Goal: Complete application form: Complete application form

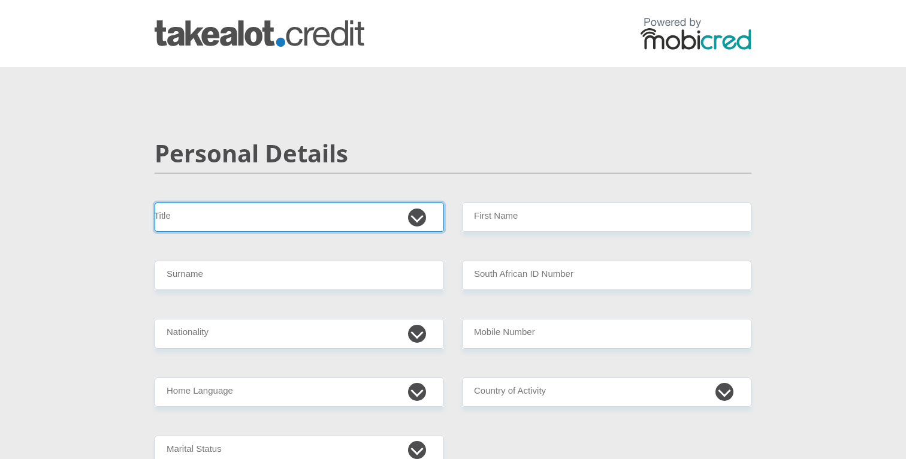
click at [286, 212] on select "Mr Ms Mrs Dr [PERSON_NAME]" at bounding box center [299, 217] width 289 height 29
select select "Ms"
click at [155, 203] on select "Mr Ms Mrs Dr [PERSON_NAME]" at bounding box center [299, 217] width 289 height 29
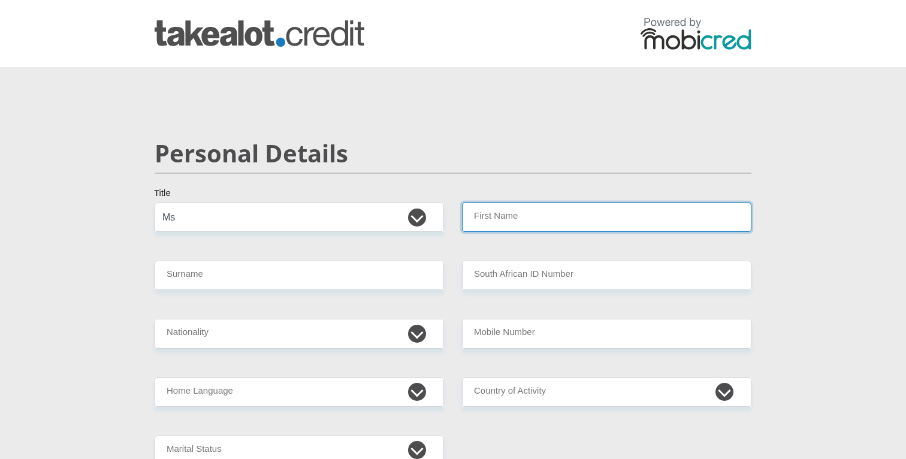
click at [479, 216] on input "First Name" at bounding box center [606, 217] width 289 height 29
type input "Nsama"
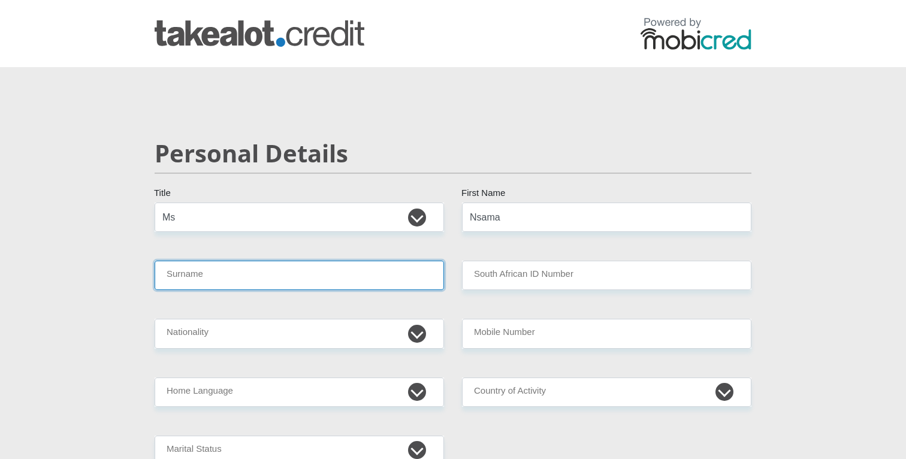
click at [225, 280] on input "Surname" at bounding box center [299, 275] width 289 height 29
type input "Lombe"
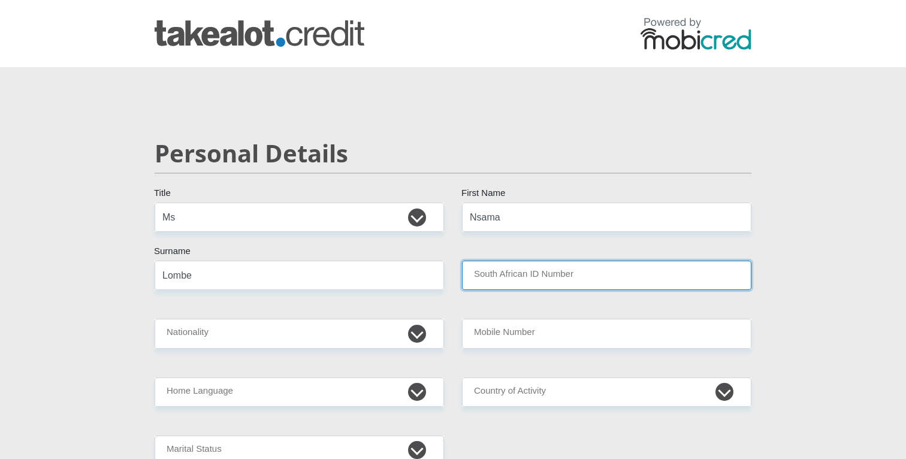
click at [516, 273] on input "South African ID Number" at bounding box center [606, 275] width 289 height 29
type input "9902180152082"
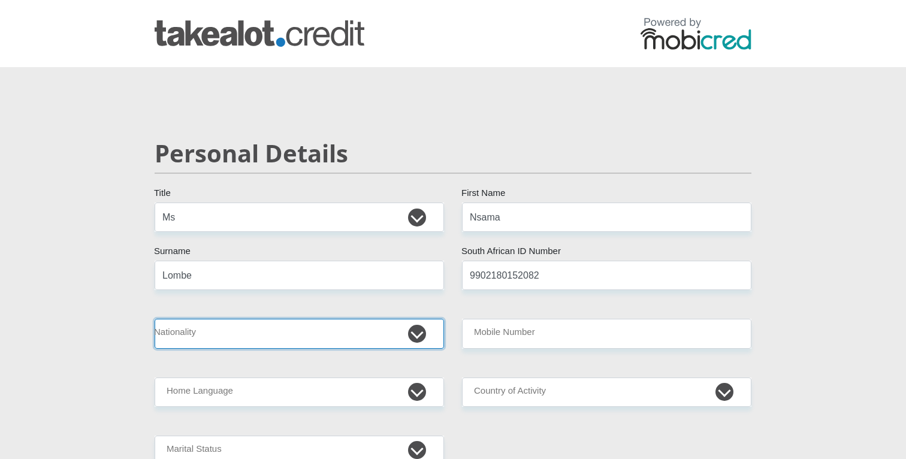
click at [287, 339] on select "[GEOGRAPHIC_DATA] [GEOGRAPHIC_DATA] [GEOGRAPHIC_DATA] [GEOGRAPHIC_DATA] [GEOGRA…" at bounding box center [299, 333] width 289 height 29
select select "ZAF"
click at [155, 319] on select "[GEOGRAPHIC_DATA] [GEOGRAPHIC_DATA] [GEOGRAPHIC_DATA] [GEOGRAPHIC_DATA] [GEOGRA…" at bounding box center [299, 333] width 289 height 29
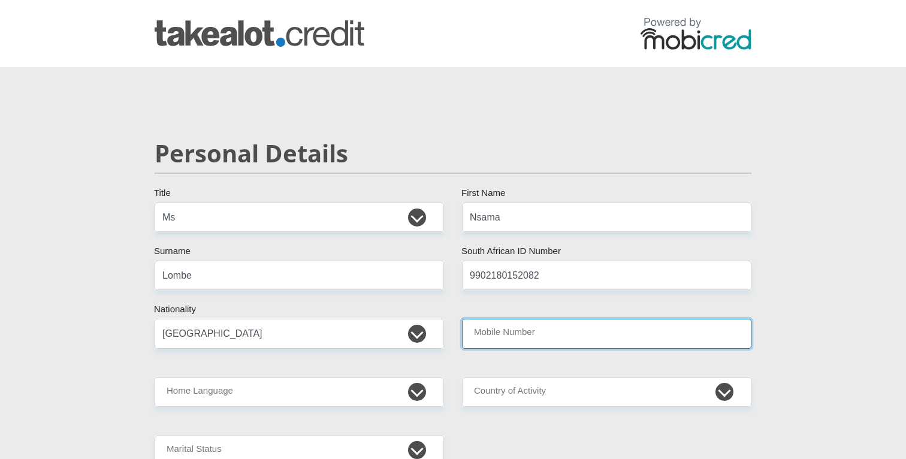
click at [481, 323] on input "Mobile Number" at bounding box center [606, 333] width 289 height 29
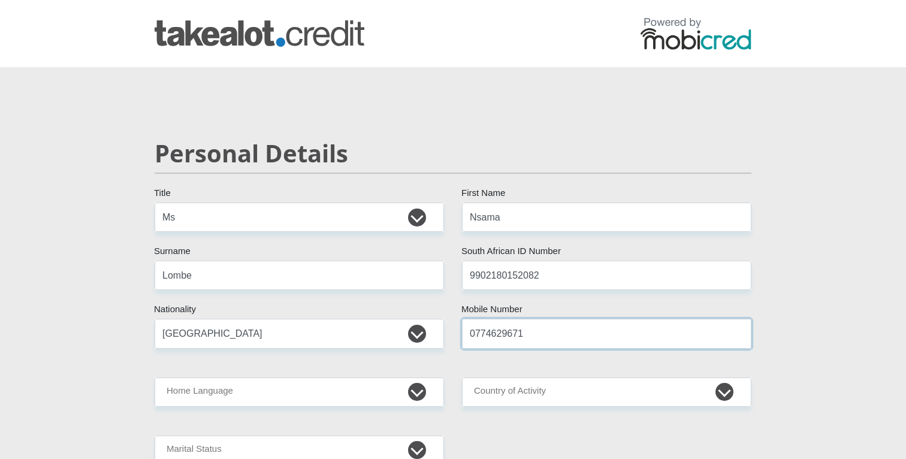
type input "0774629671"
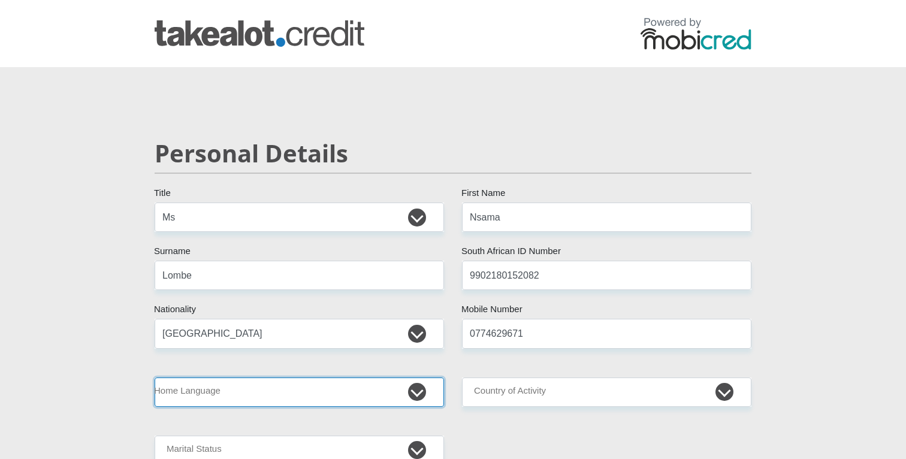
click at [253, 388] on select "Afrikaans English Sepedi South Ndebele Southern Sotho Swati Tsonga Tswana Venda…" at bounding box center [299, 392] width 289 height 29
select select "eng"
click at [155, 378] on select "Afrikaans English Sepedi South Ndebele Southern Sotho Swati Tsonga Tswana Venda…" at bounding box center [299, 392] width 289 height 29
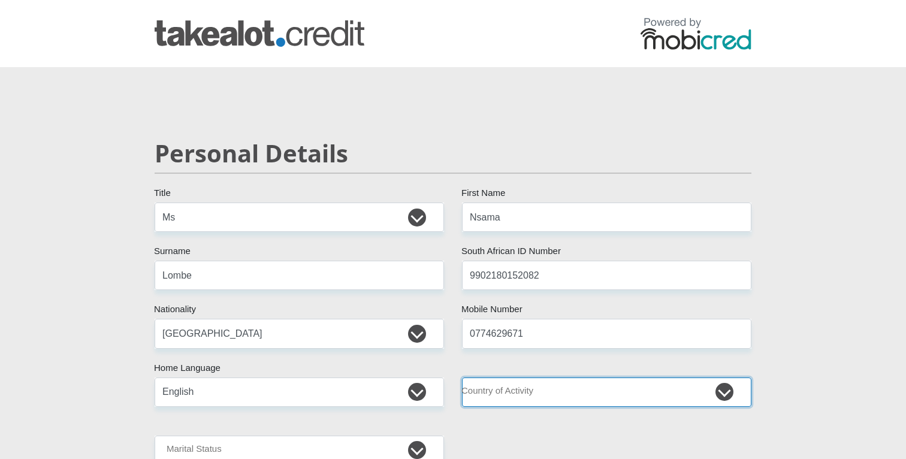
click at [516, 387] on select "[GEOGRAPHIC_DATA] [GEOGRAPHIC_DATA] [GEOGRAPHIC_DATA] [GEOGRAPHIC_DATA] [GEOGRA…" at bounding box center [606, 392] width 289 height 29
select select "ZAF"
click at [462, 378] on select "[GEOGRAPHIC_DATA] [GEOGRAPHIC_DATA] [GEOGRAPHIC_DATA] [GEOGRAPHIC_DATA] [GEOGRA…" at bounding box center [606, 392] width 289 height 29
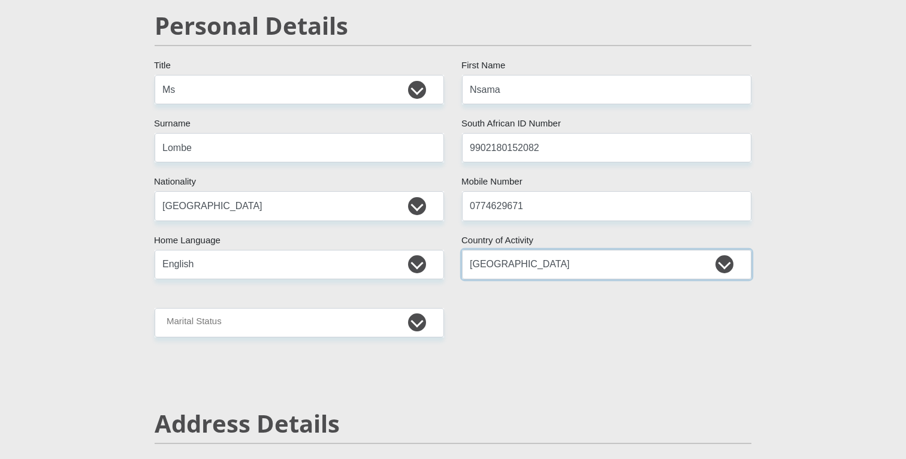
scroll to position [203, 0]
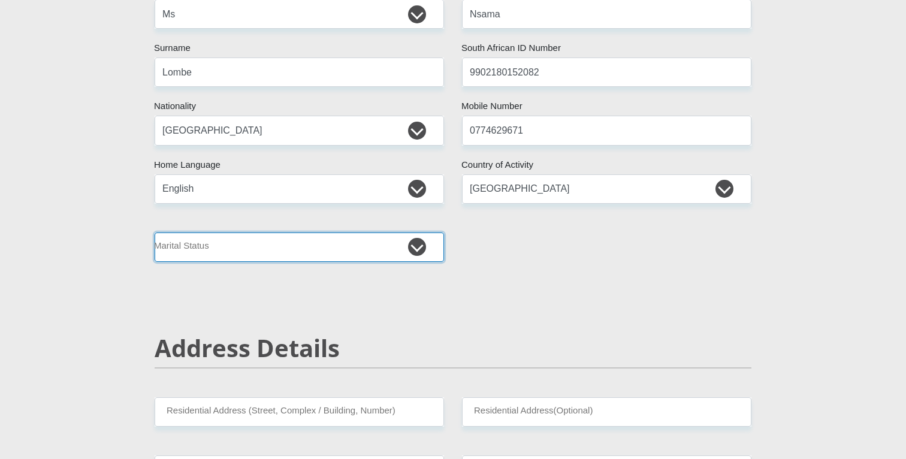
click at [227, 249] on select "Married ANC Single Divorced Widowed Married COP or Customary Law" at bounding box center [299, 247] width 289 height 29
select select "2"
click at [155, 233] on select "Married ANC Single Divorced Widowed Married COP or Customary Law" at bounding box center [299, 247] width 289 height 29
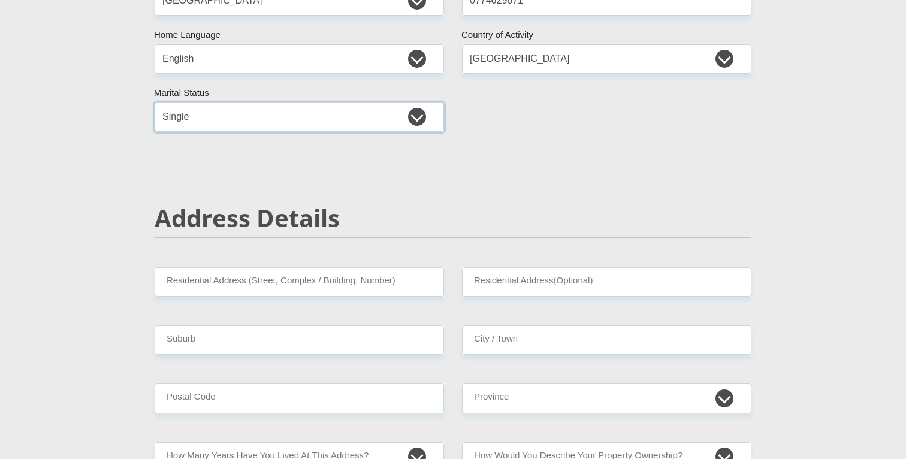
scroll to position [336, 0]
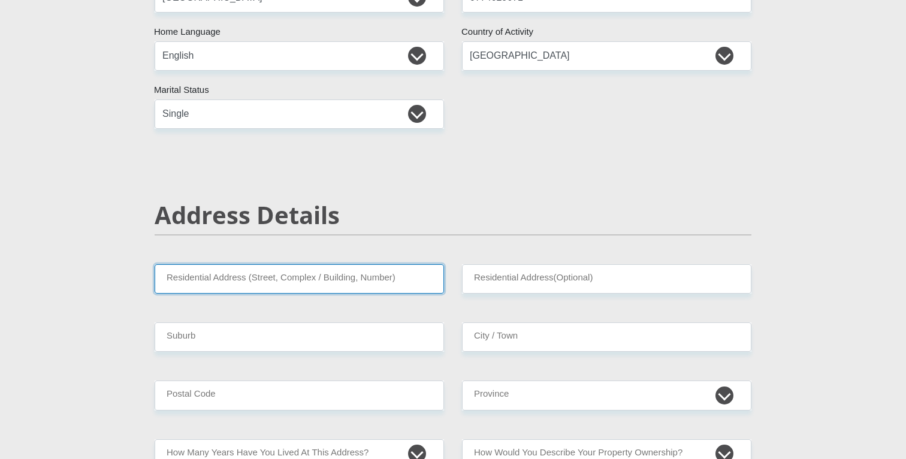
click at [204, 272] on input "Residential Address (Street, Complex / Building, Number)" at bounding box center [299, 278] width 289 height 29
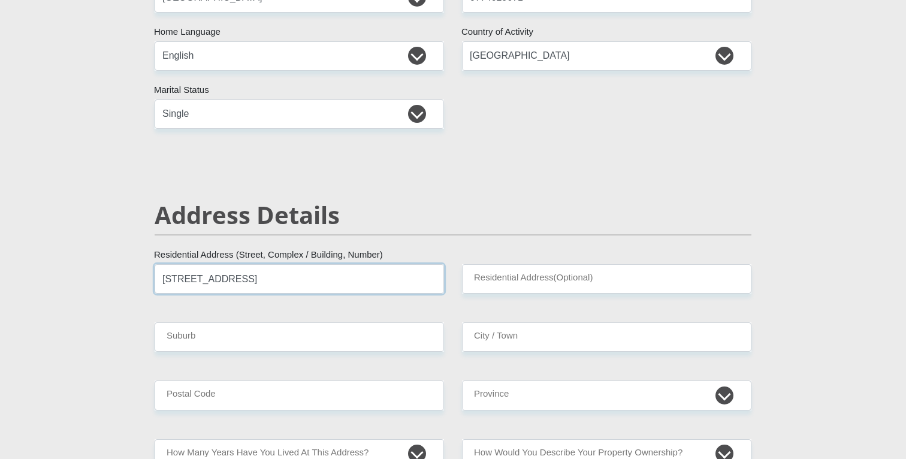
type input "[STREET_ADDRESS]"
click at [524, 270] on input "Residential Address(Optional)" at bounding box center [606, 278] width 289 height 29
click at [266, 343] on input "Suburb" at bounding box center [299, 336] width 289 height 29
type input "Zonnebloem"
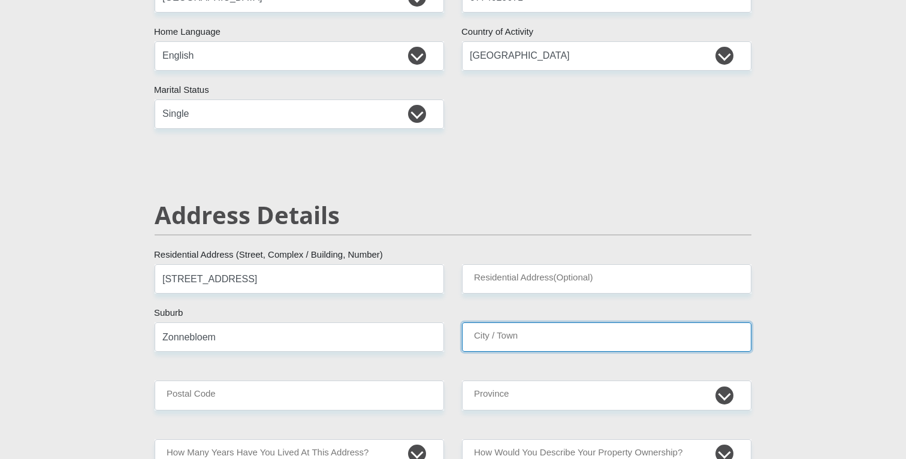
click at [542, 340] on input "City / Town" at bounding box center [606, 336] width 289 height 29
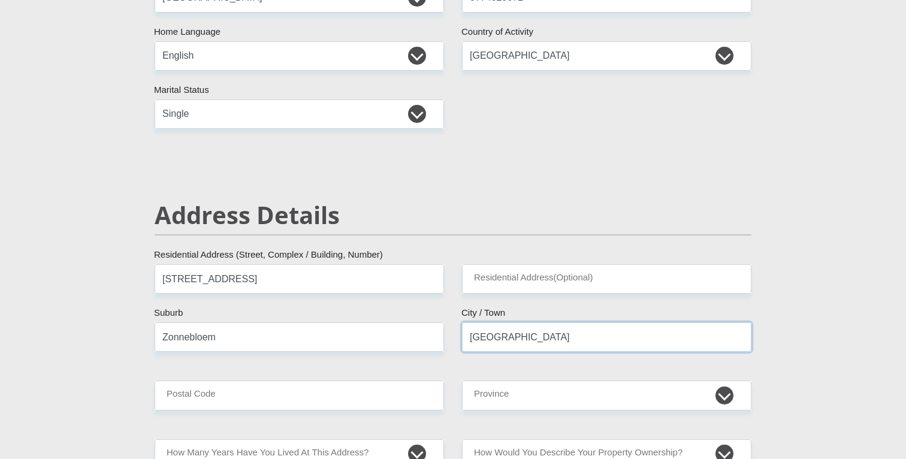
type input "[GEOGRAPHIC_DATA]"
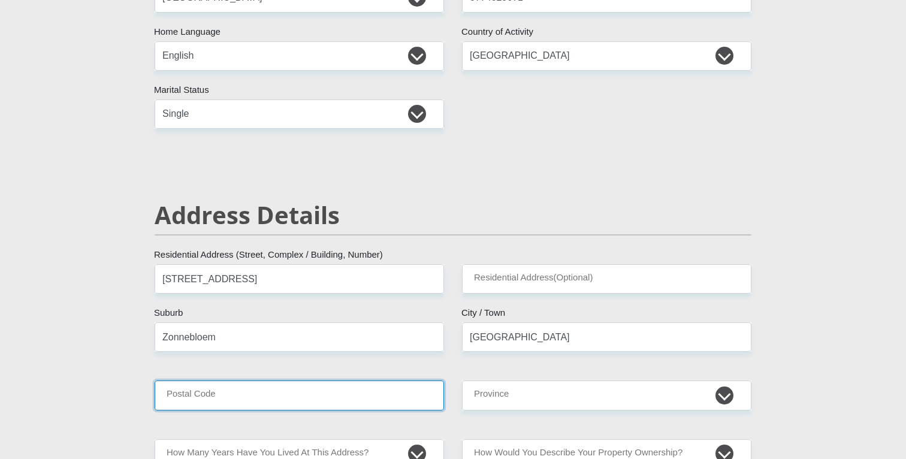
click at [299, 401] on input "Postal Code" at bounding box center [299, 395] width 289 height 29
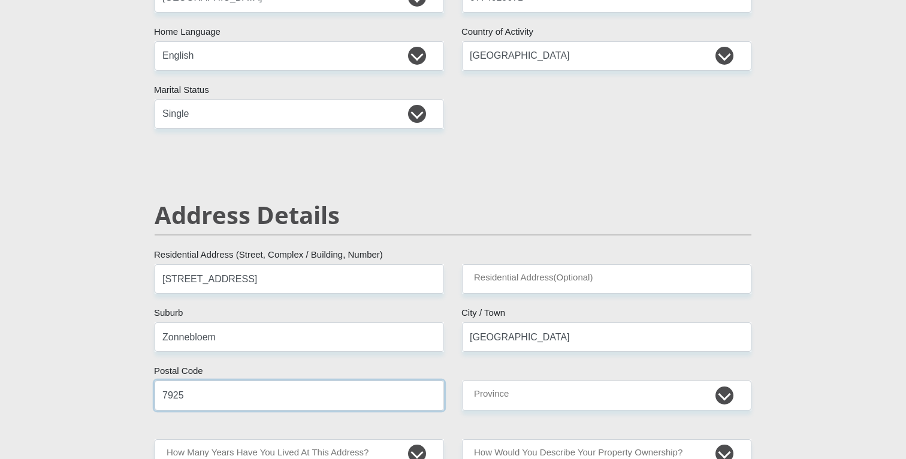
type input "7925"
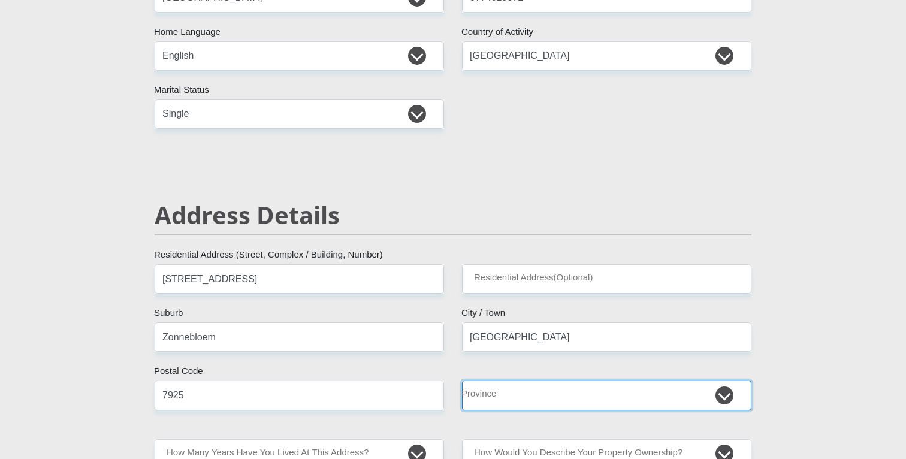
click at [555, 399] on select "Eastern Cape Free State [GEOGRAPHIC_DATA] [GEOGRAPHIC_DATA][DATE] [GEOGRAPHIC_D…" at bounding box center [606, 395] width 289 height 29
select select "Western Cape"
click at [462, 381] on select "Eastern Cape Free State [GEOGRAPHIC_DATA] [GEOGRAPHIC_DATA][DATE] [GEOGRAPHIC_D…" at bounding box center [606, 395] width 289 height 29
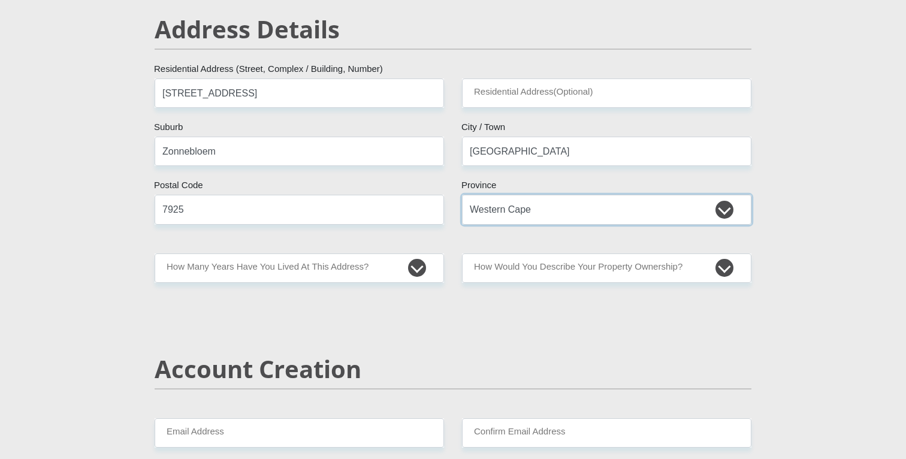
scroll to position [529, 0]
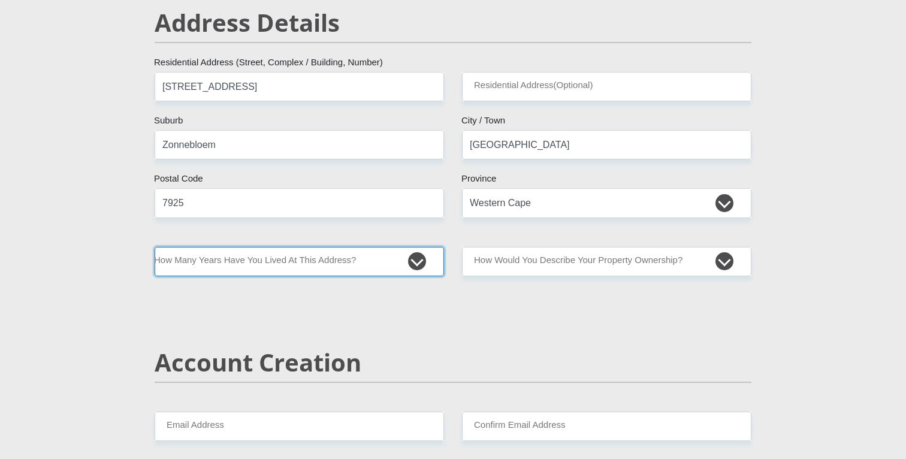
click at [244, 264] on select "less than 1 year 1-3 years 3-5 years 5+ years" at bounding box center [299, 261] width 289 height 29
select select "4"
click at [155, 247] on select "less than 1 year 1-3 years 3-5 years 5+ years" at bounding box center [299, 261] width 289 height 29
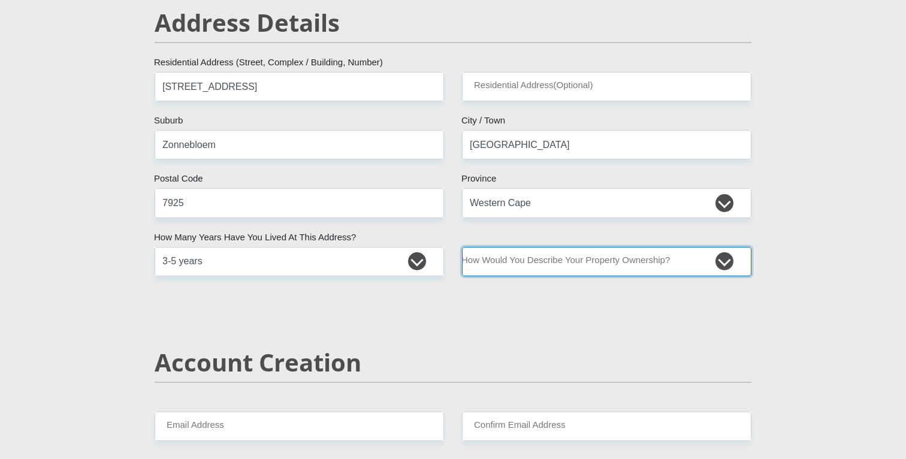
click at [551, 261] on select "Owned Rented Family Owned Company Dwelling" at bounding box center [606, 261] width 289 height 29
select select "Rented"
click at [462, 247] on select "Owned Rented Family Owned Company Dwelling" at bounding box center [606, 261] width 289 height 29
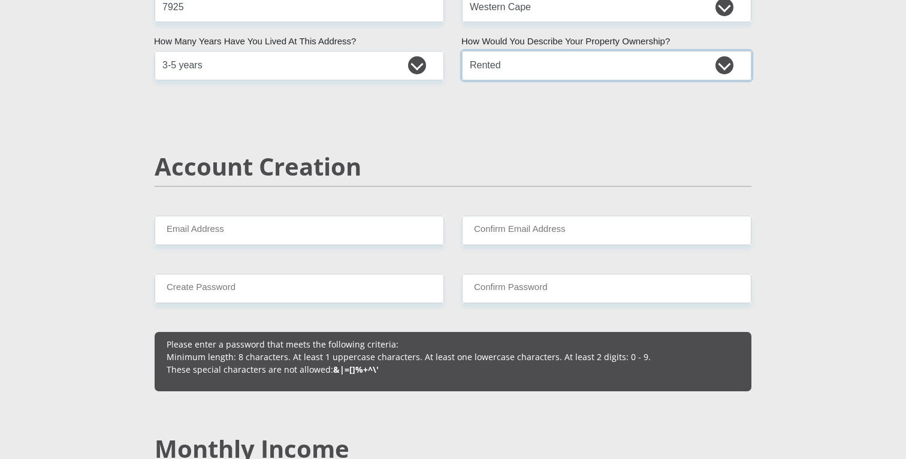
scroll to position [732, 0]
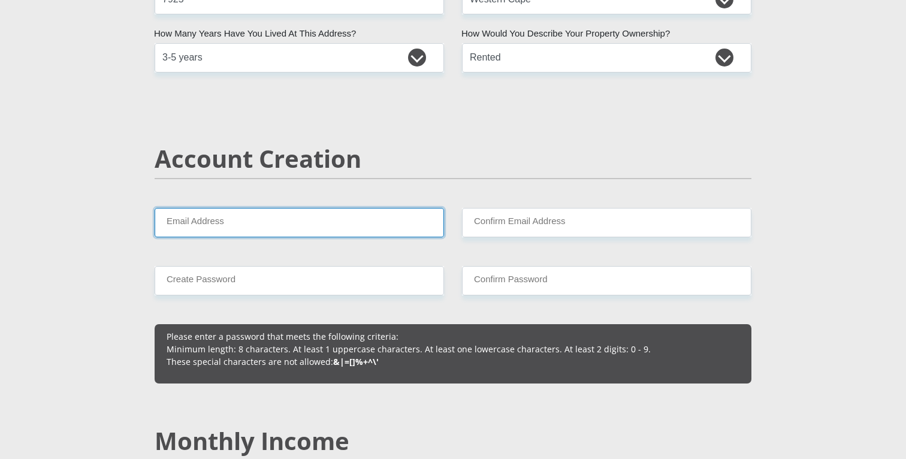
click at [262, 228] on input "Email Address" at bounding box center [299, 222] width 289 height 29
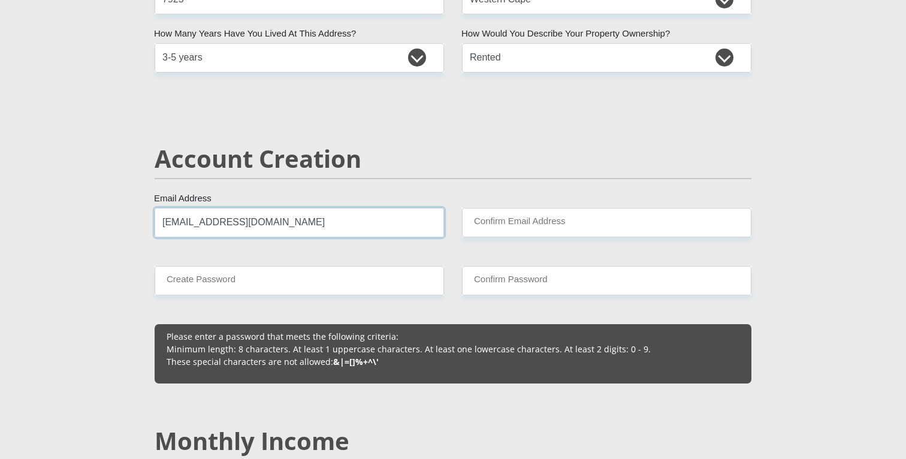
drag, startPoint x: 265, startPoint y: 227, endPoint x: 132, endPoint y: 227, distance: 132.4
type input "[EMAIL_ADDRESS][DOMAIN_NAME]"
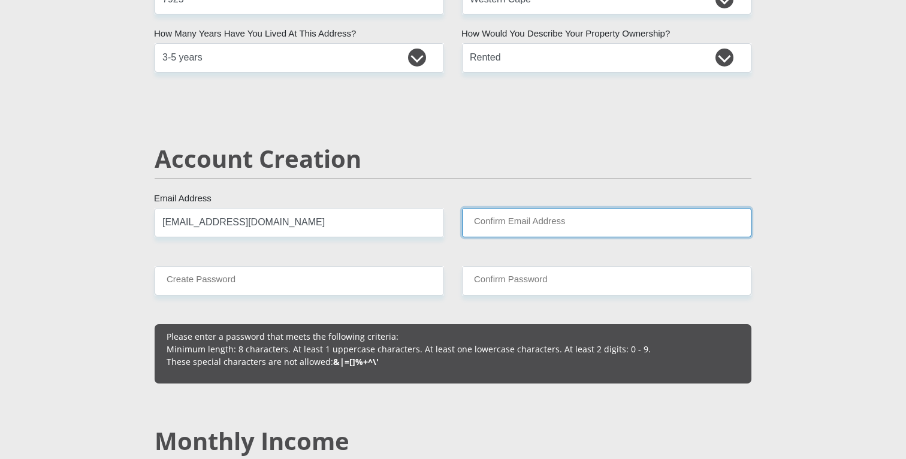
click at [498, 220] on input "Confirm Email Address" at bounding box center [606, 222] width 289 height 29
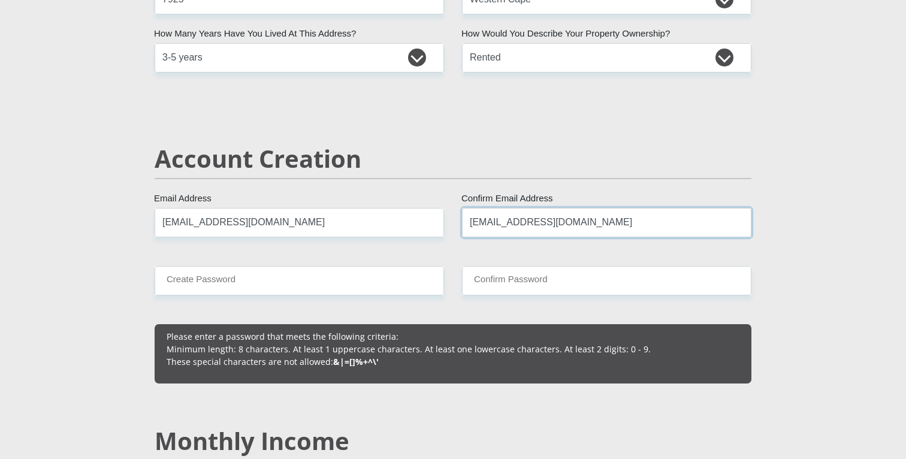
type input "[EMAIL_ADDRESS][DOMAIN_NAME]"
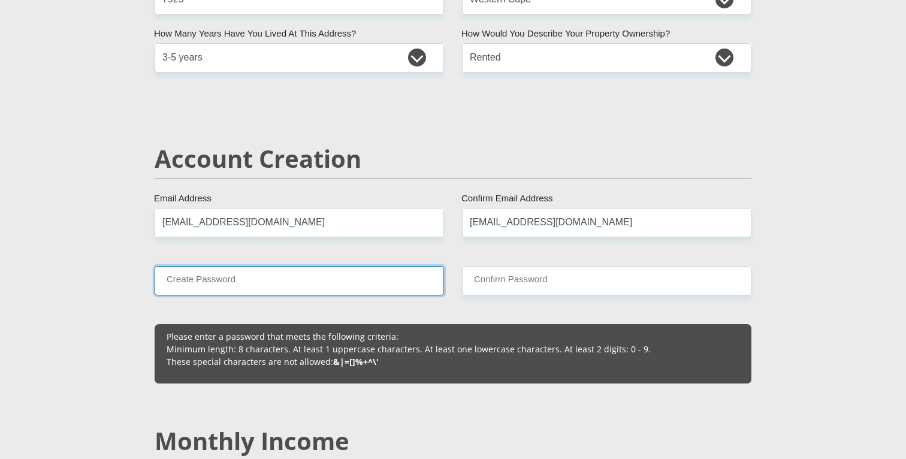
click at [336, 286] on input "Create Password" at bounding box center [299, 280] width 289 height 29
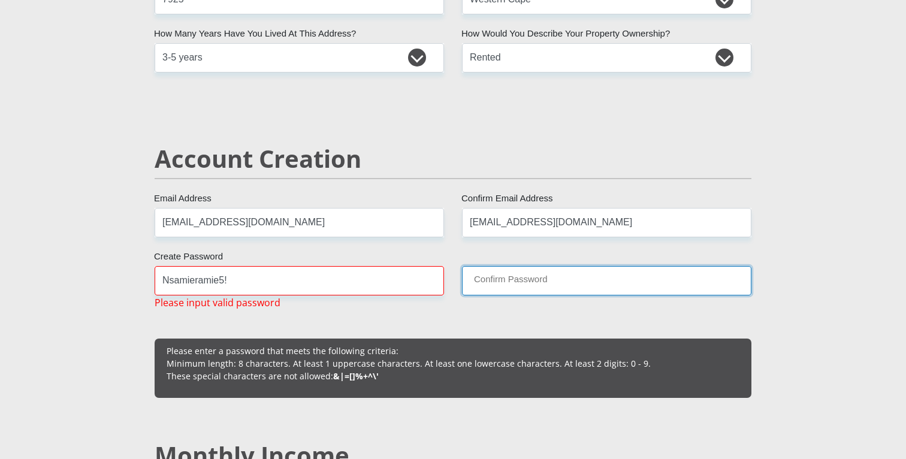
click at [490, 282] on input "Confirm Password" at bounding box center [606, 280] width 289 height 29
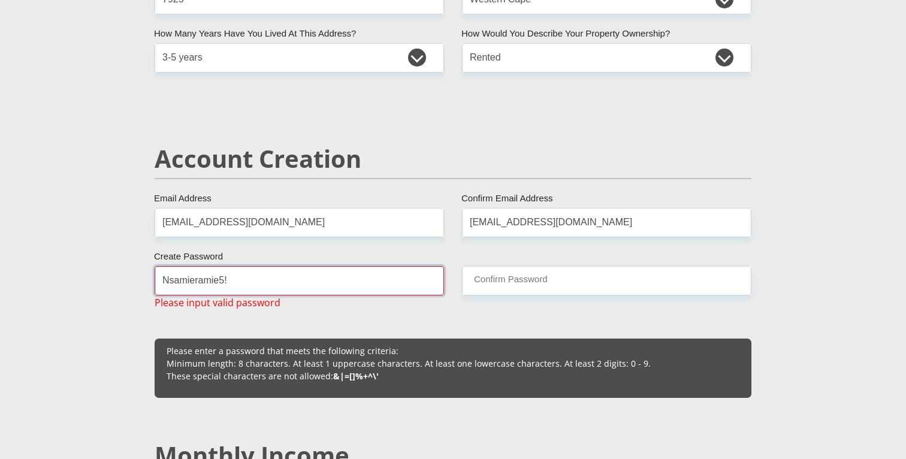
click at [258, 277] on input "Nsamieramie5!" at bounding box center [299, 280] width 289 height 29
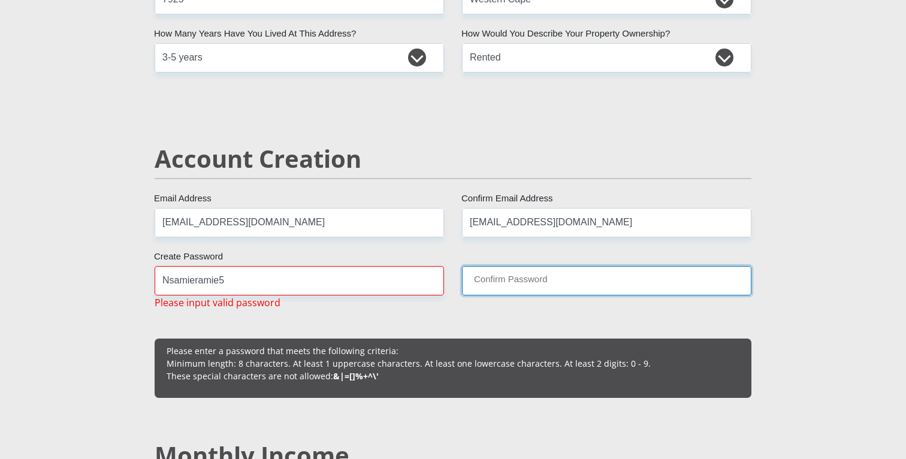
click at [508, 285] on input "Confirm Password" at bounding box center [606, 280] width 289 height 29
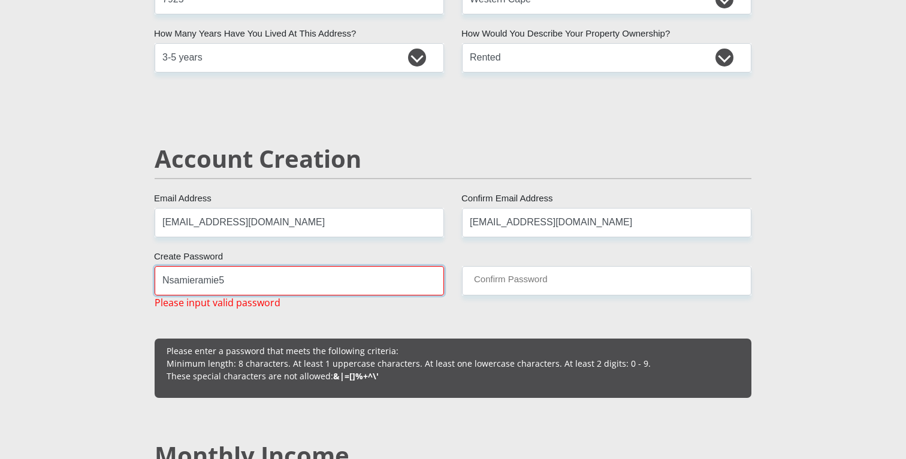
drag, startPoint x: 242, startPoint y: 288, endPoint x: 128, endPoint y: 274, distance: 114.7
type input "Nsamieramie5"
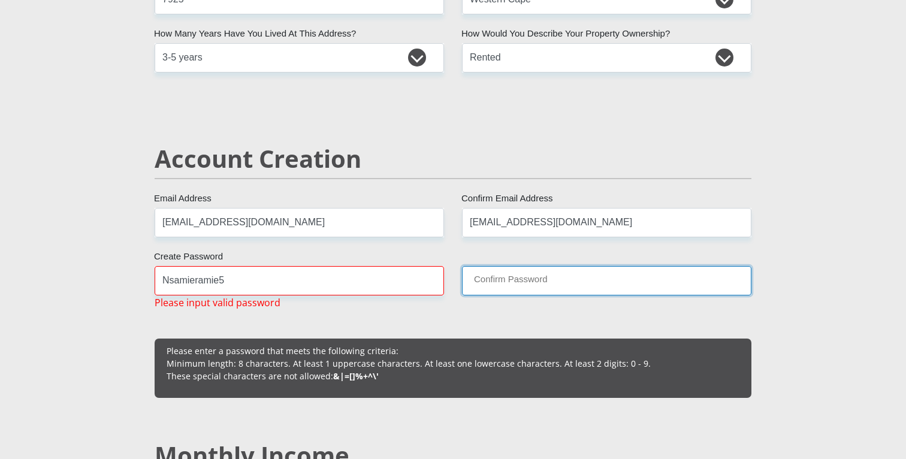
click at [546, 283] on input "Confirm Password" at bounding box center [606, 280] width 289 height 29
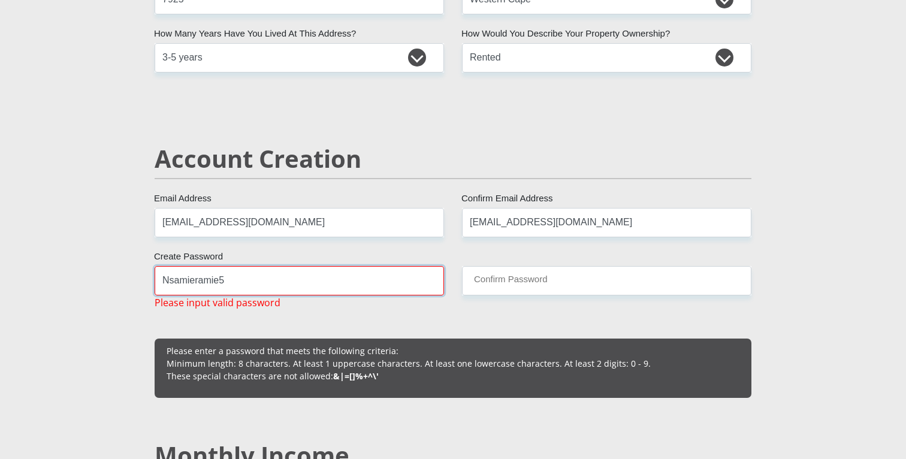
click at [255, 278] on input "Nsamieramie5" at bounding box center [299, 280] width 289 height 29
drag, startPoint x: 234, startPoint y: 291, endPoint x: 150, endPoint y: 280, distance: 84.6
click at [150, 280] on div "Nsamieramie5 Create Password Please input valid password" at bounding box center [299, 288] width 307 height 44
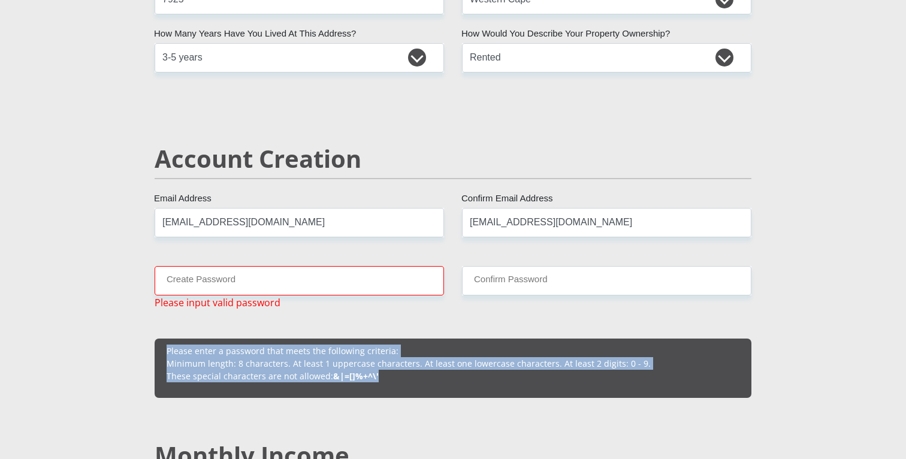
drag, startPoint x: 382, startPoint y: 379, endPoint x: 164, endPoint y: 351, distance: 219.9
click at [164, 351] on div "Please enter a password that meets the following criteria: Minimum length: 8 ch…" at bounding box center [453, 368] width 597 height 59
copy p "Please enter a password that meets the following criteria: Minimum length: 8 ch…"
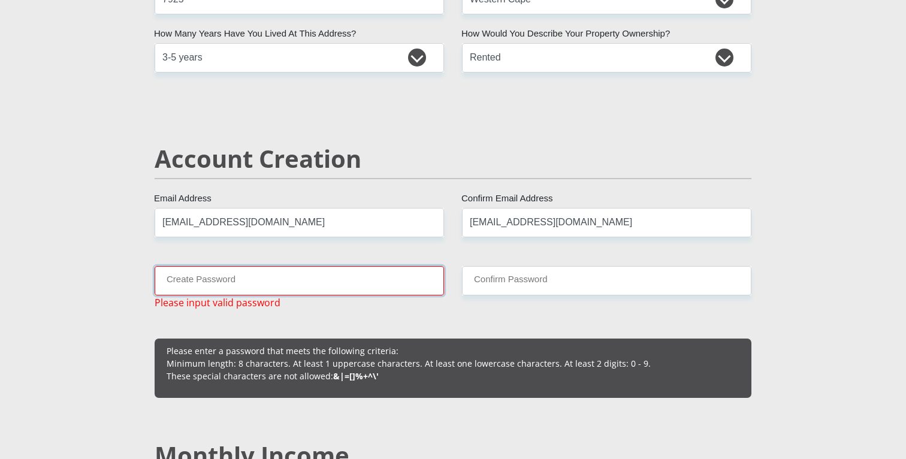
click at [255, 279] on input "Create Password" at bounding box center [299, 280] width 289 height 29
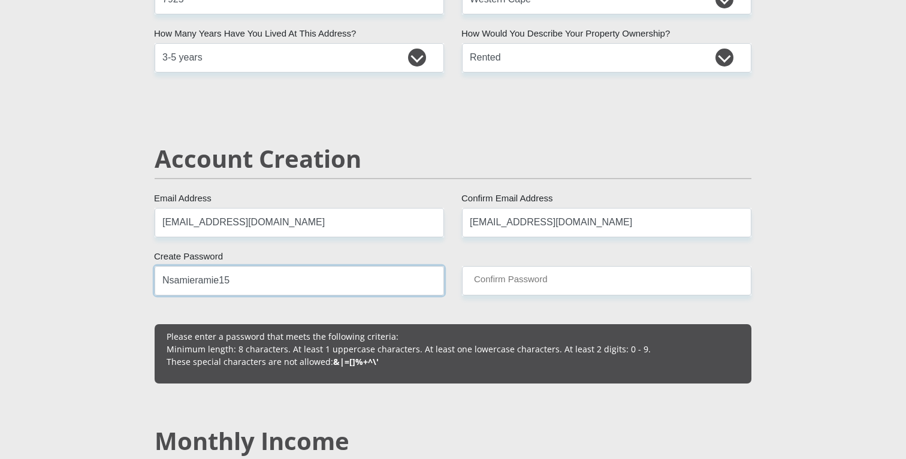
type input "Nsamieramie15"
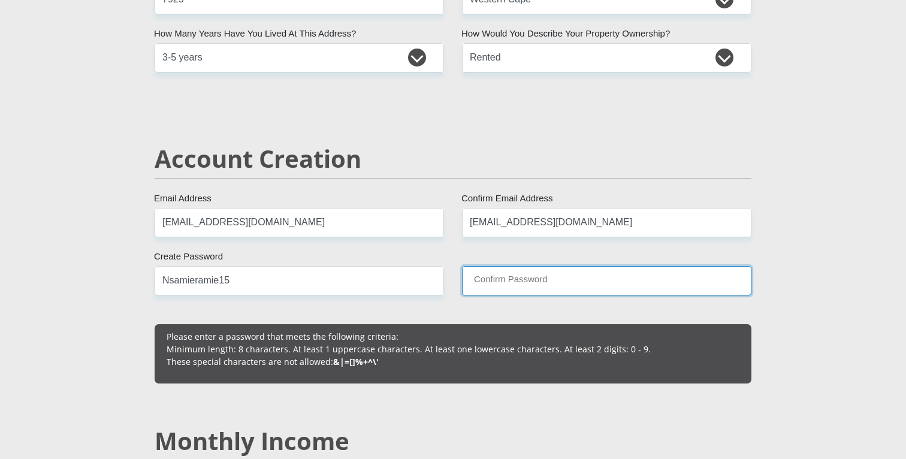
click at [512, 275] on input "Confirm Password" at bounding box center [606, 280] width 289 height 29
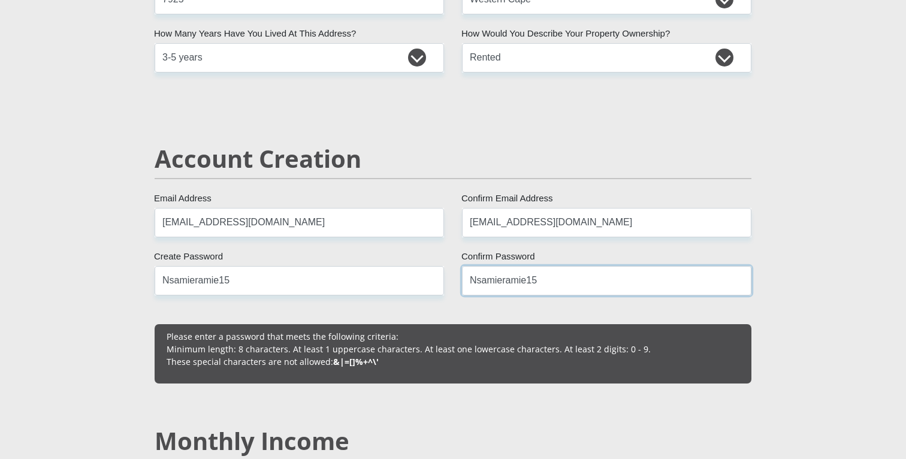
type input "Nsamieramie15"
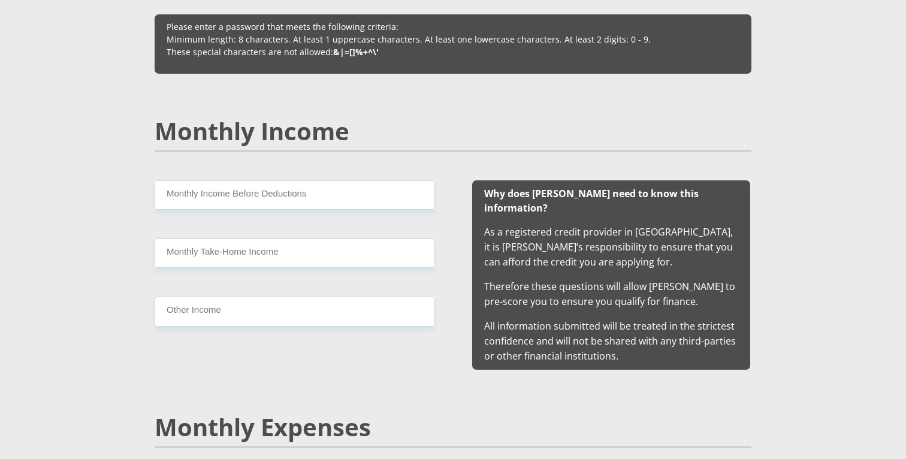
scroll to position [1051, 0]
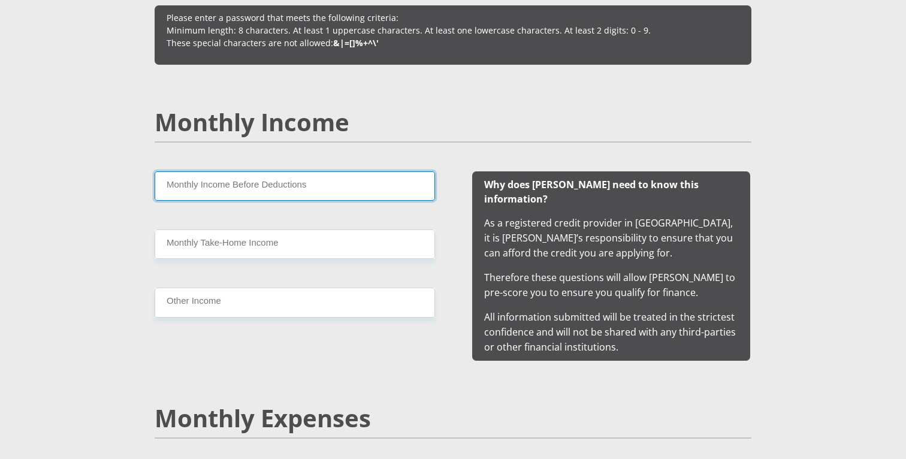
click at [297, 185] on input "Monthly Income Before Deductions" at bounding box center [295, 185] width 280 height 29
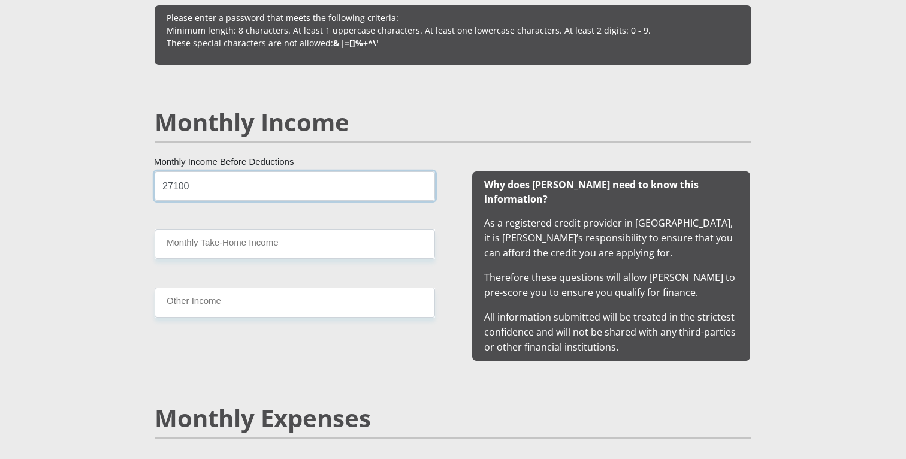
type input "27100"
click at [321, 246] on input "Monthly Take-Home Income" at bounding box center [295, 244] width 280 height 29
type input "22100"
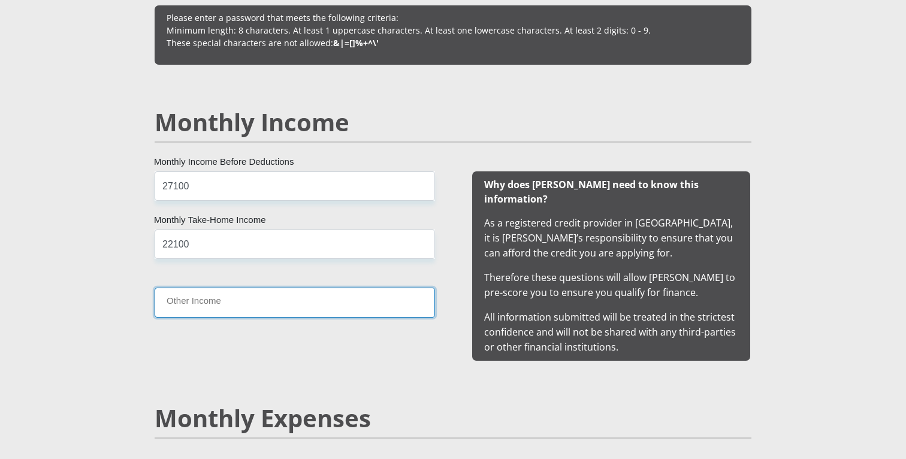
click at [296, 305] on input "Other Income" at bounding box center [295, 302] width 280 height 29
type input "4000"
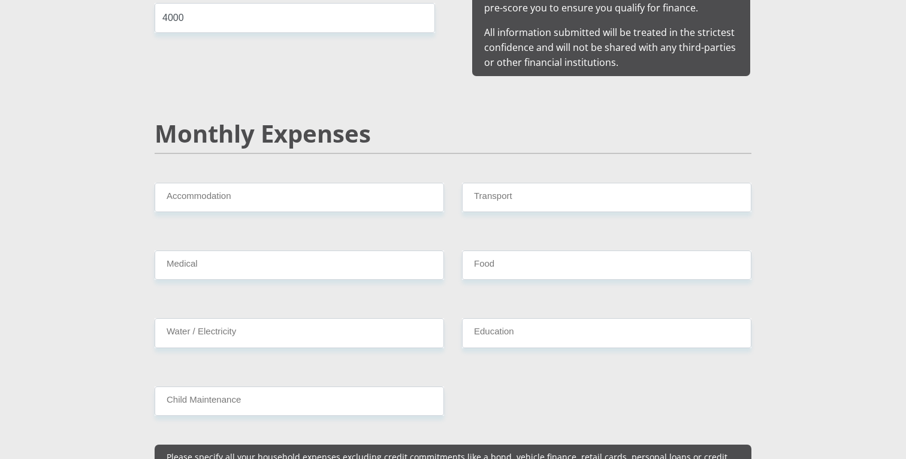
scroll to position [1337, 0]
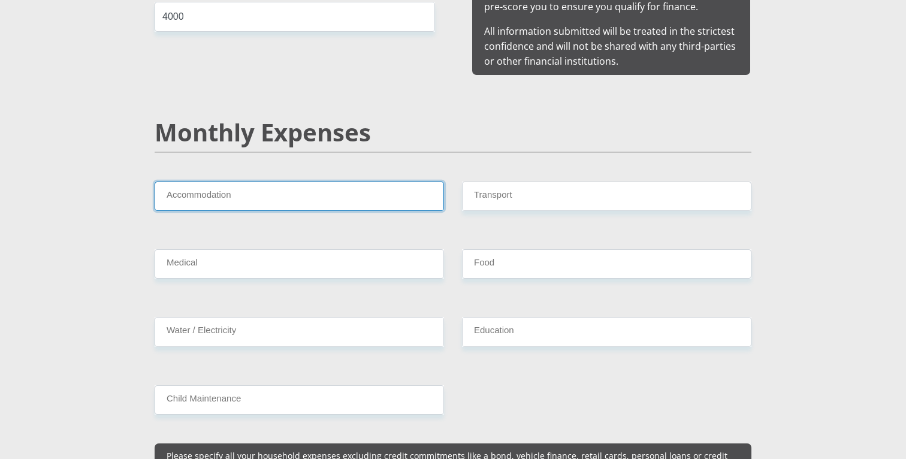
click at [217, 182] on input "Accommodation" at bounding box center [299, 196] width 289 height 29
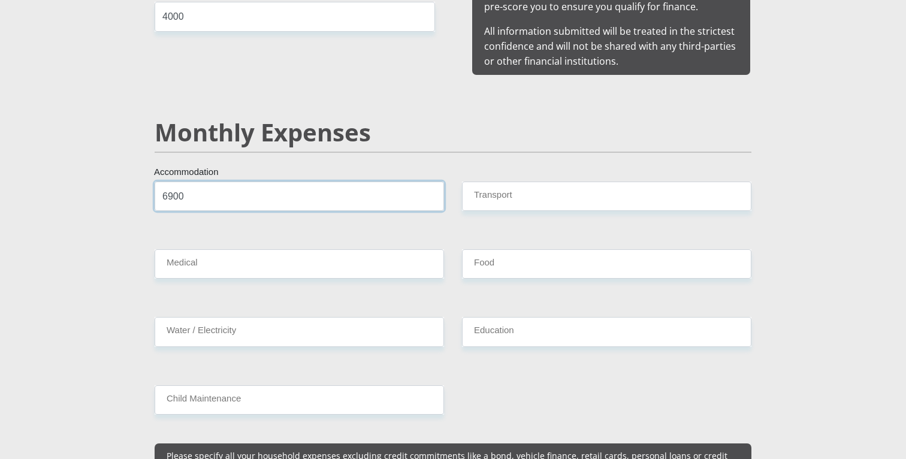
type input "6900"
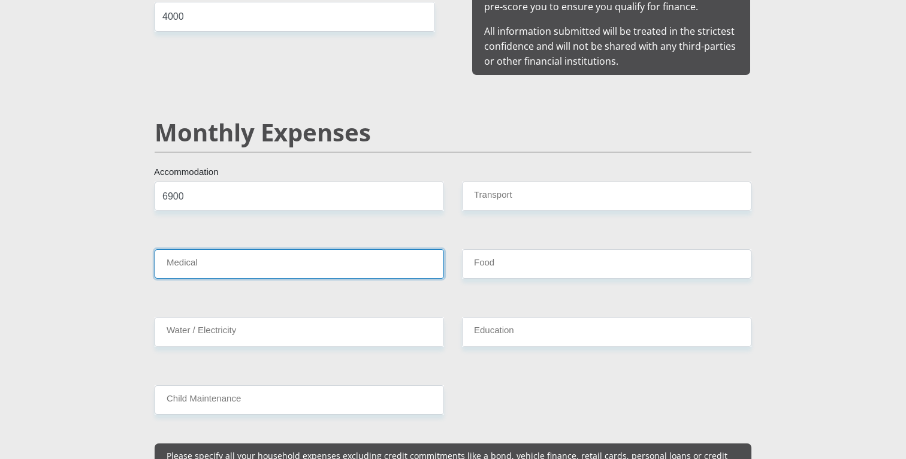
click at [248, 249] on input "Medical" at bounding box center [299, 263] width 289 height 29
type input "0"
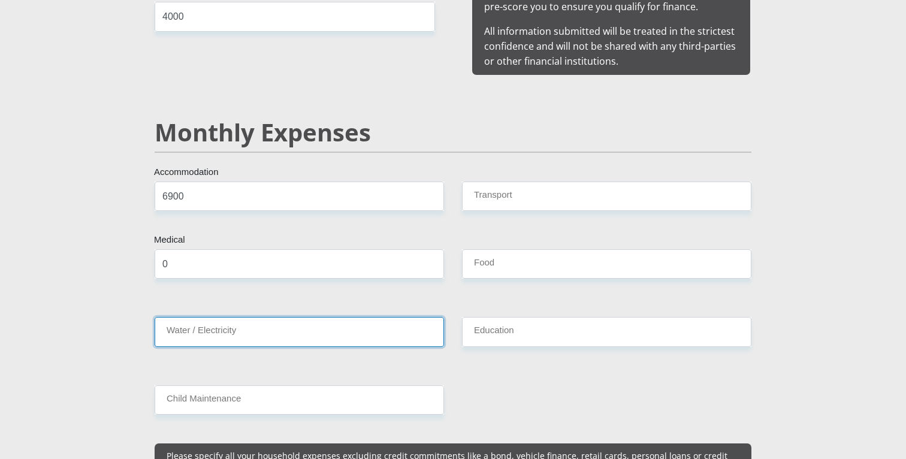
click at [291, 319] on input "Water / Electricity" at bounding box center [299, 331] width 289 height 29
type input "0"
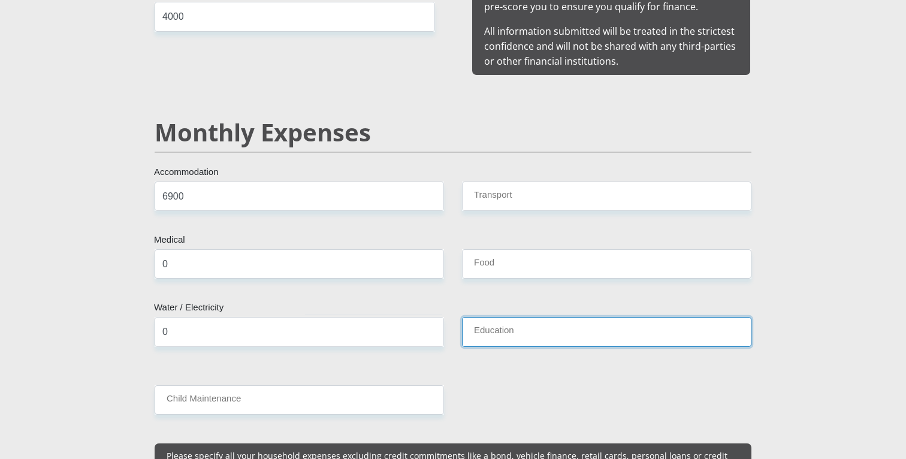
click at [554, 317] on input "Education" at bounding box center [606, 331] width 289 height 29
type input "0"
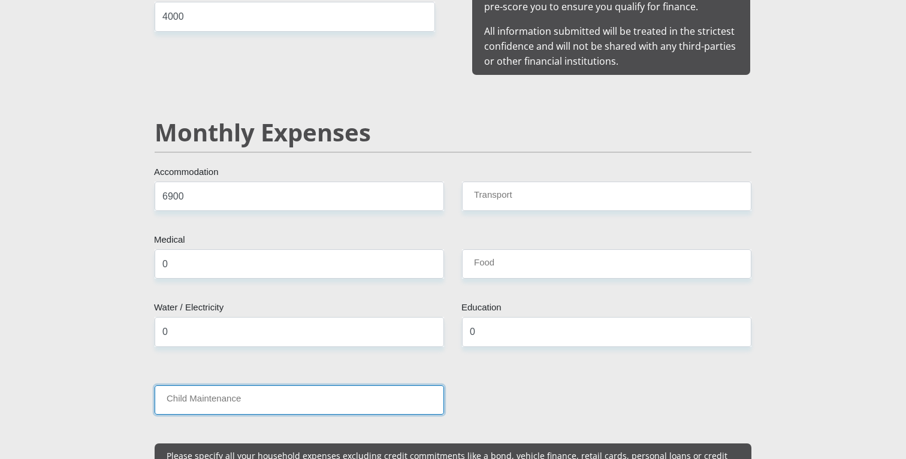
click at [293, 393] on input "Child Maintenance" at bounding box center [299, 399] width 289 height 29
type input "0"
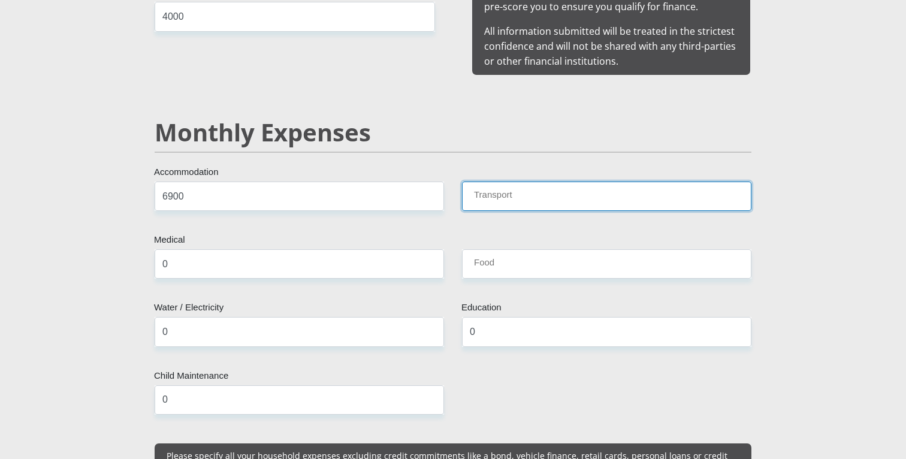
click at [538, 182] on input "Transport" at bounding box center [606, 196] width 289 height 29
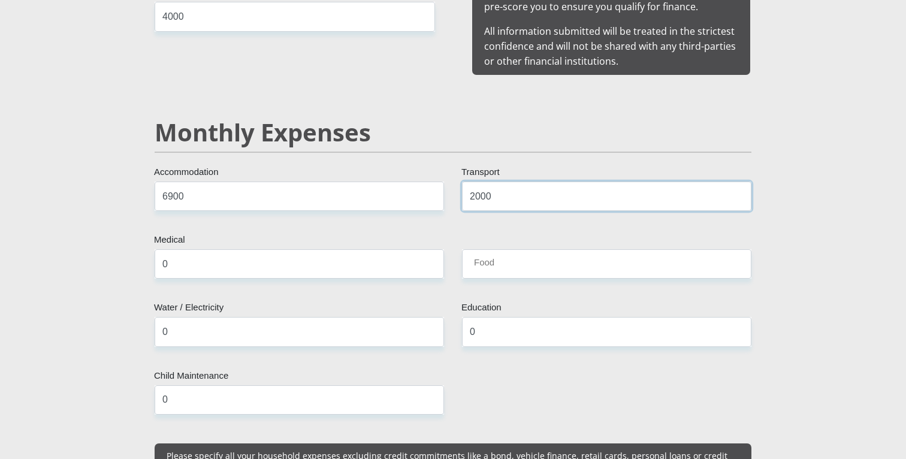
type input "2000"
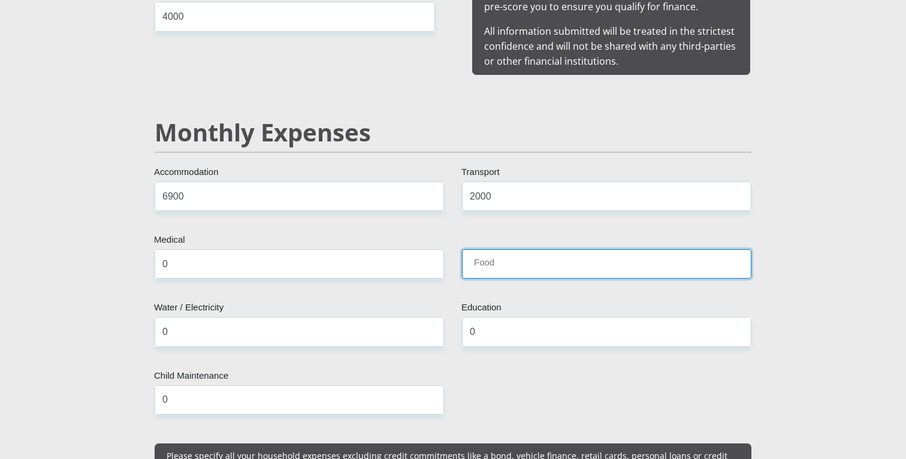
click at [539, 252] on input "Food" at bounding box center [606, 263] width 289 height 29
type input "2500"
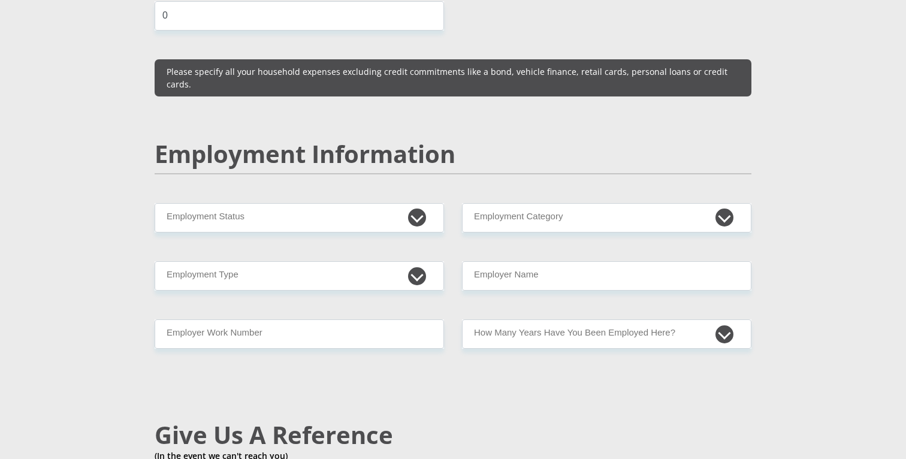
scroll to position [1730, 0]
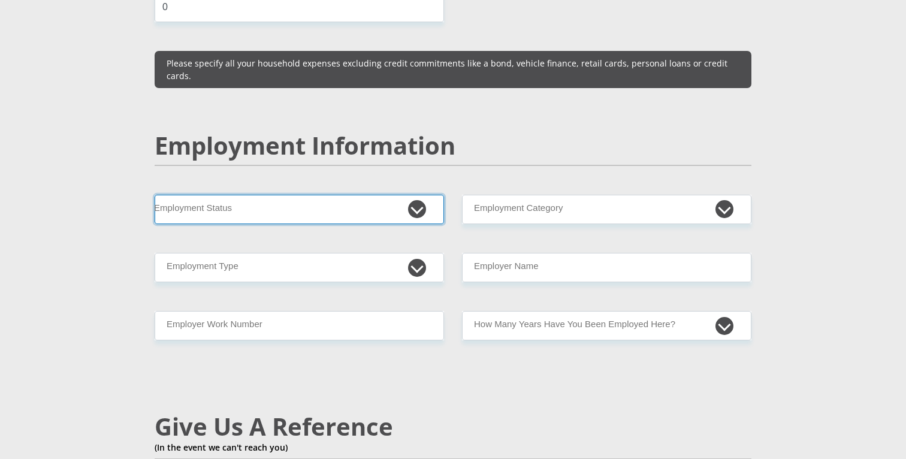
click at [268, 195] on select "Permanent/Full-time Part-time/Casual [DEMOGRAPHIC_DATA] Worker Self-Employed Ho…" at bounding box center [299, 209] width 289 height 29
select select "1"
click at [155, 195] on select "Permanent/Full-time Part-time/Casual [DEMOGRAPHIC_DATA] Worker Self-Employed Ho…" at bounding box center [299, 209] width 289 height 29
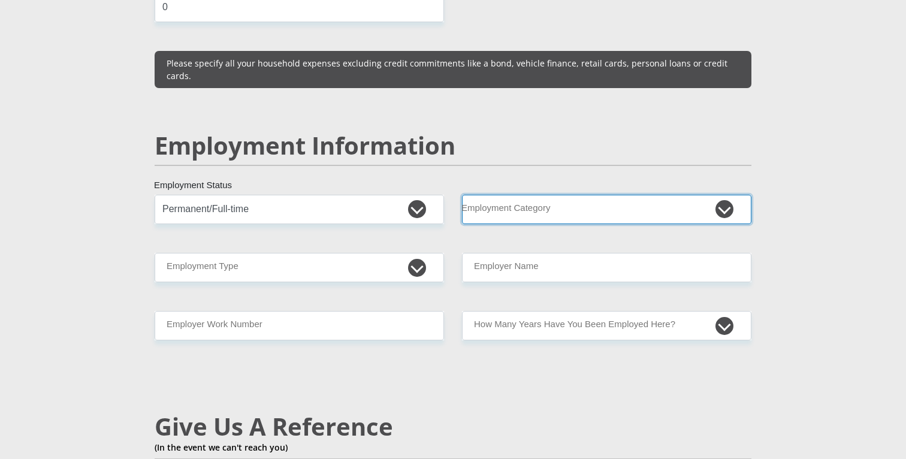
click at [522, 195] on select "AGRICULTURE ALCOHOL & TOBACCO CONSTRUCTION MATERIALS METALLURGY EQUIPMENT FOR R…" at bounding box center [606, 209] width 289 height 29
select select "17"
click at [462, 195] on select "AGRICULTURE ALCOHOL & TOBACCO CONSTRUCTION MATERIALS METALLURGY EQUIPMENT FOR R…" at bounding box center [606, 209] width 289 height 29
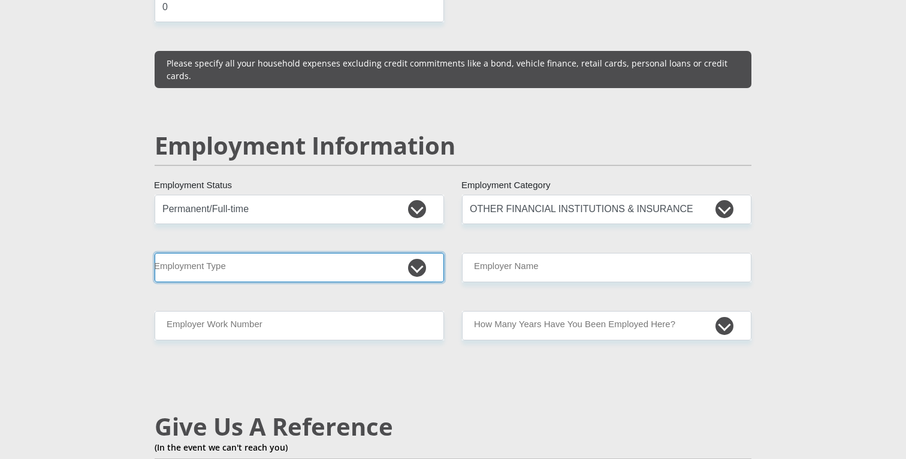
click at [377, 253] on select "College/Lecturer Craft Seller Creative Driver Executive Farmer Forces - Non Com…" at bounding box center [299, 267] width 289 height 29
select select "Service Industry"
click at [155, 253] on select "College/Lecturer Craft Seller Creative Driver Executive Farmer Forces - Non Com…" at bounding box center [299, 267] width 289 height 29
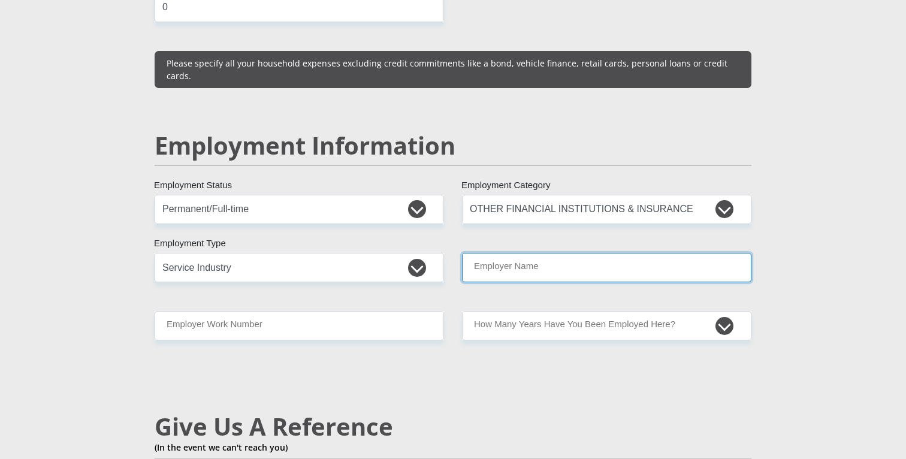
click at [529, 253] on input "Employer Name" at bounding box center [606, 267] width 289 height 29
type input "ElectrumSoftware"
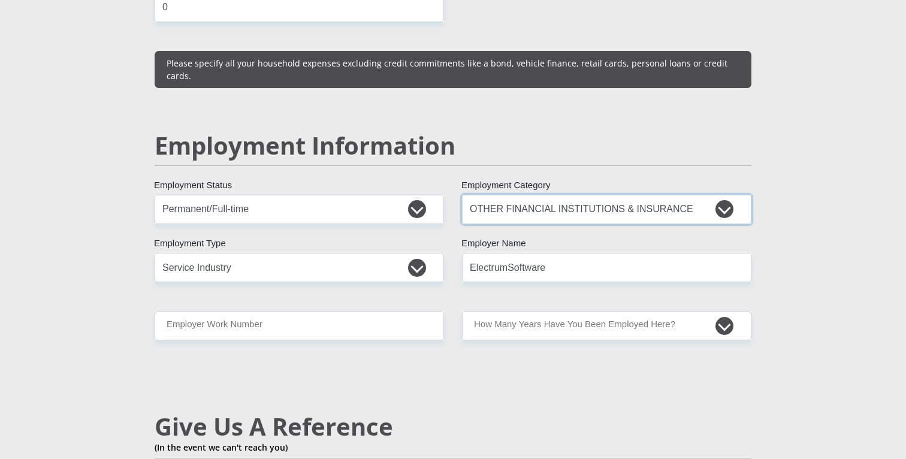
click at [591, 195] on select "AGRICULTURE ALCOHOL & TOBACCO CONSTRUCTION MATERIALS METALLURGY EQUIPMENT FOR R…" at bounding box center [606, 209] width 289 height 29
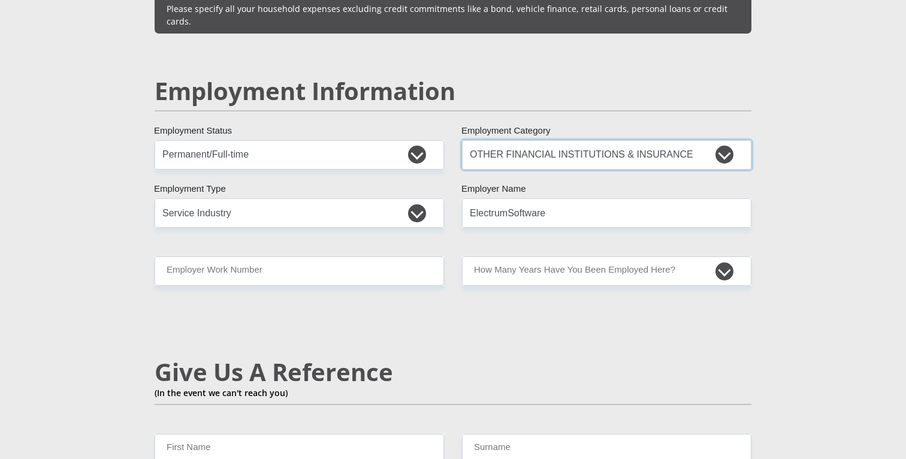
scroll to position [1804, 0]
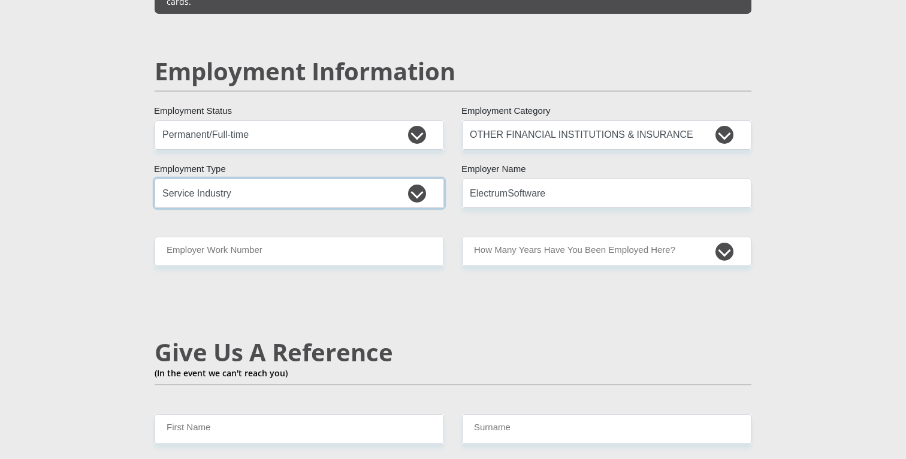
click at [225, 179] on select "College/Lecturer Craft Seller Creative Driver Executive Farmer Forces - Non Com…" at bounding box center [299, 193] width 289 height 29
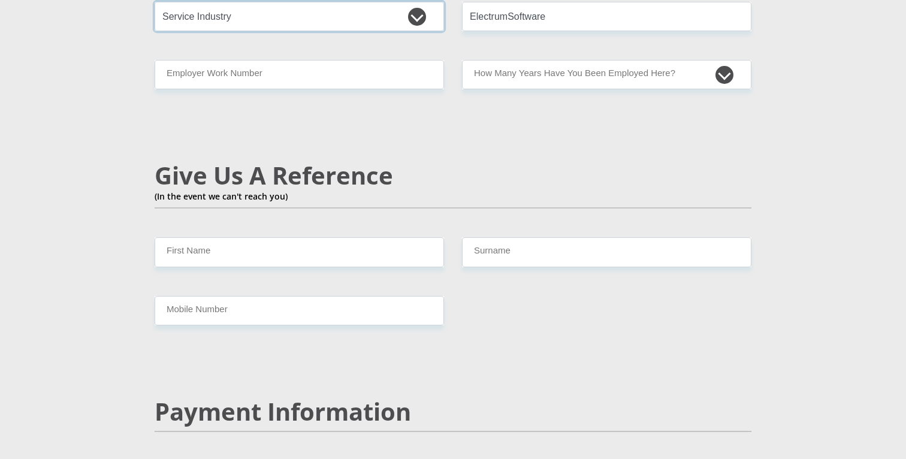
scroll to position [1983, 0]
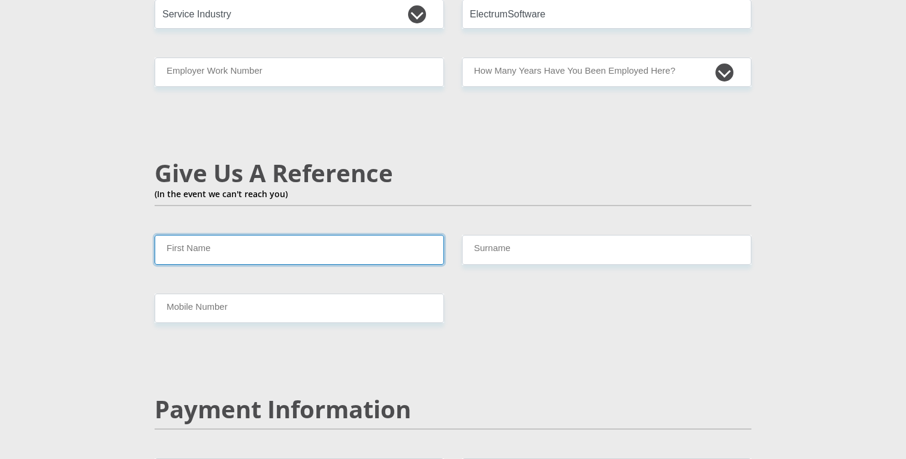
click at [194, 235] on input "First Name" at bounding box center [299, 249] width 289 height 29
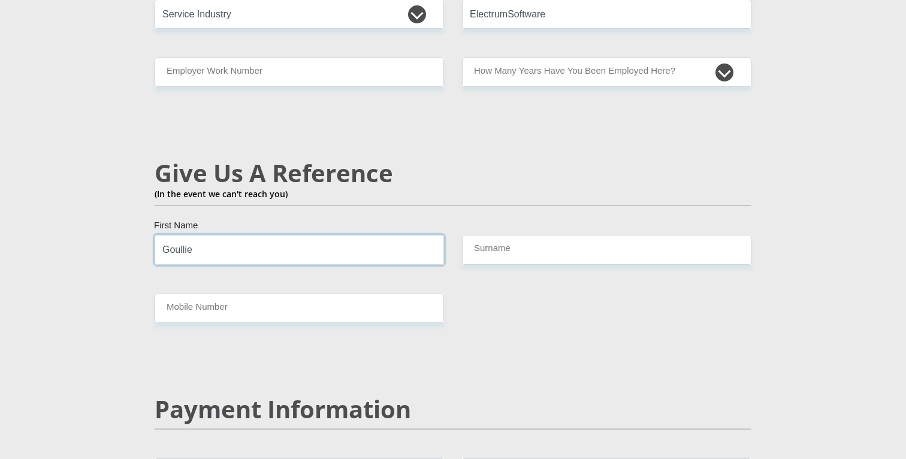
type input "Goullie"
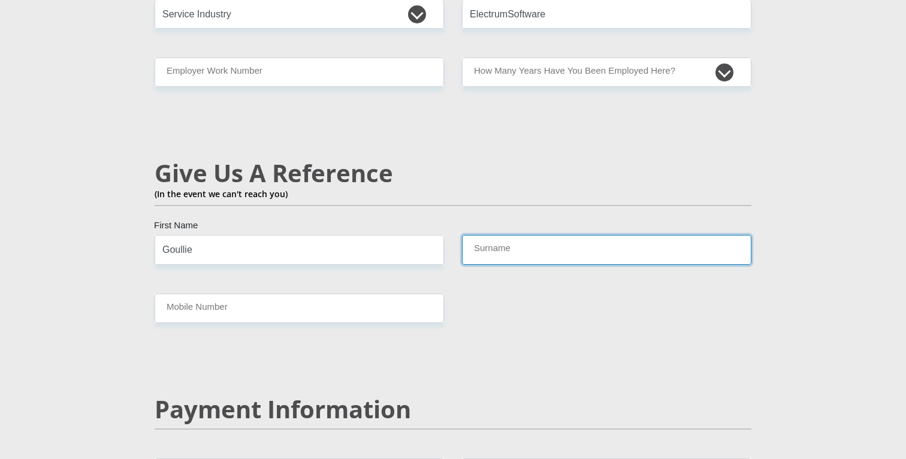
click at [512, 235] on input "Surname" at bounding box center [606, 249] width 289 height 29
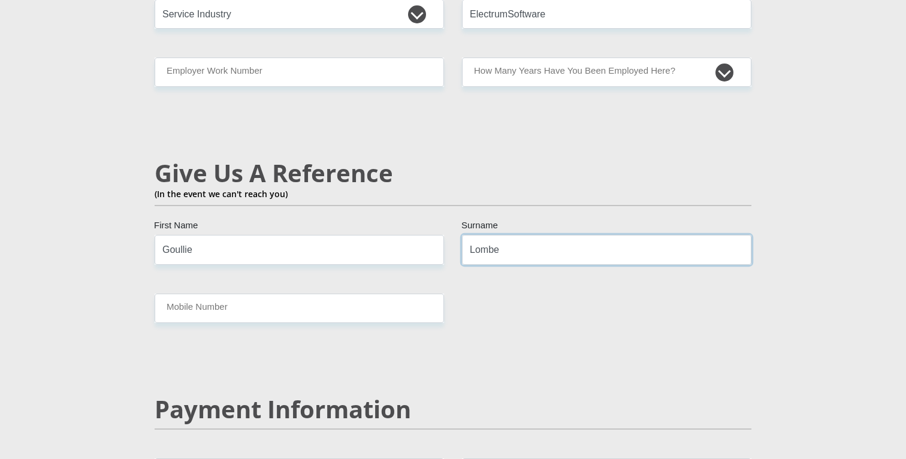
type input "Lombe"
click at [306, 294] on input "Mobile Number" at bounding box center [299, 308] width 289 height 29
type input "083 692 4575"
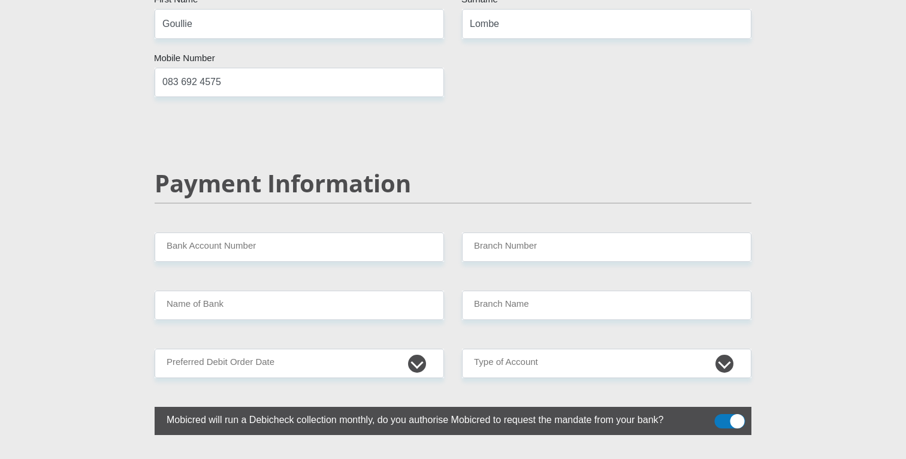
scroll to position [2232, 0]
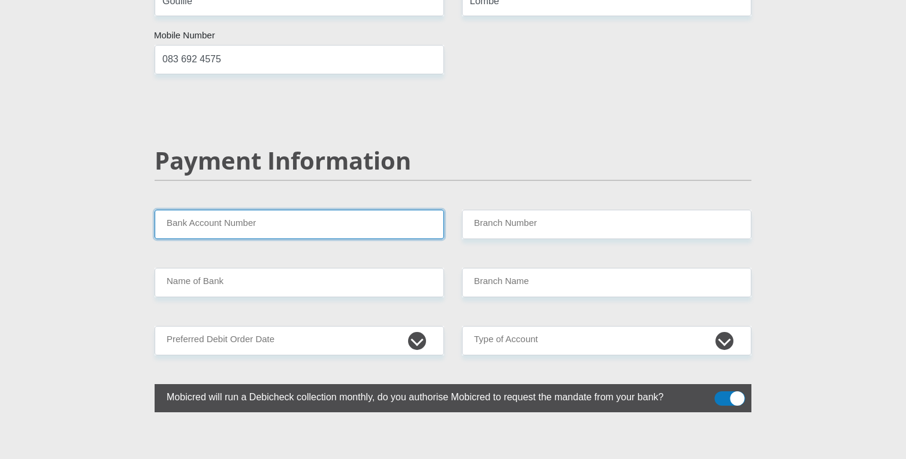
click at [221, 210] on input "Bank Account Number" at bounding box center [299, 224] width 289 height 29
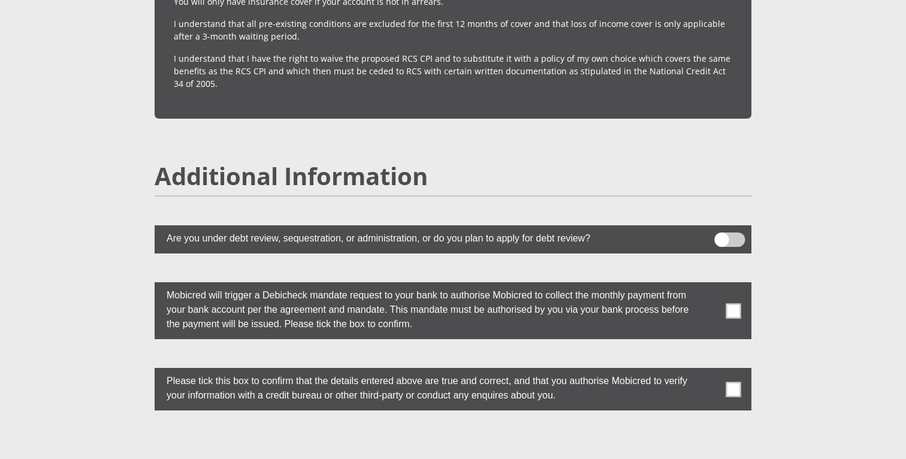
scroll to position [3137, 0]
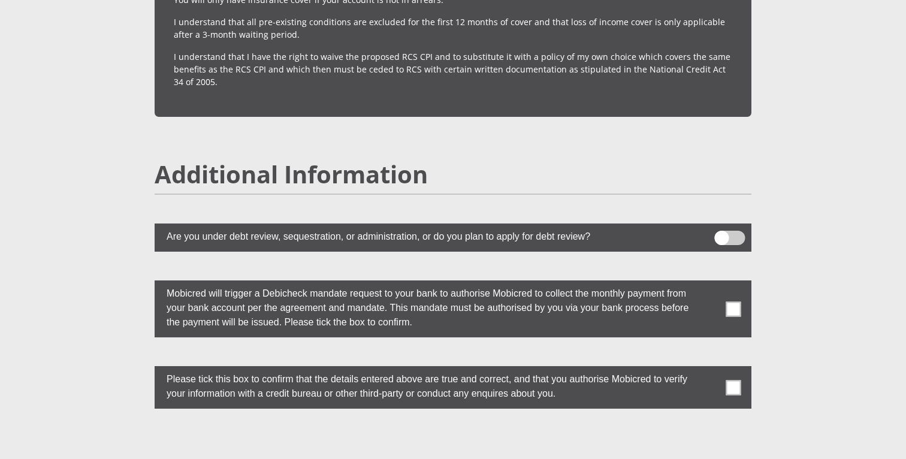
click at [737, 301] on span at bounding box center [733, 308] width 15 height 15
click at [710, 283] on input "checkbox" at bounding box center [710, 283] width 0 height 0
click at [737, 380] on span at bounding box center [733, 387] width 15 height 15
click at [710, 369] on input "checkbox" at bounding box center [710, 369] width 0 height 0
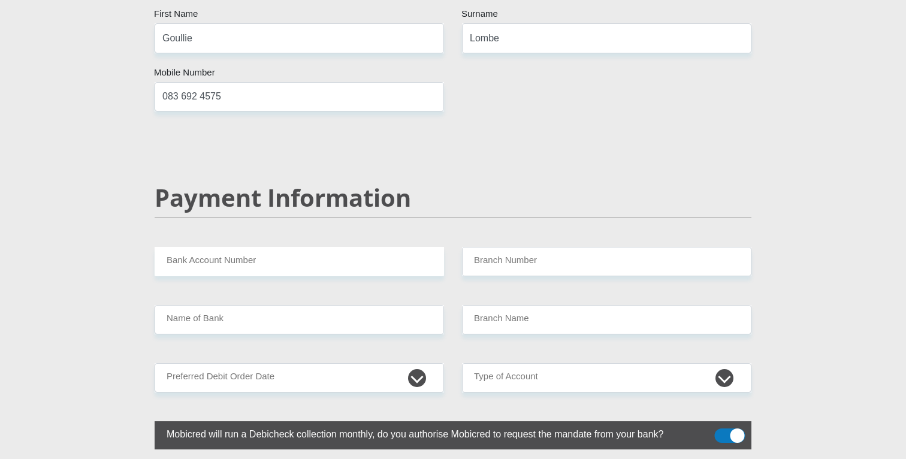
scroll to position [2197, 0]
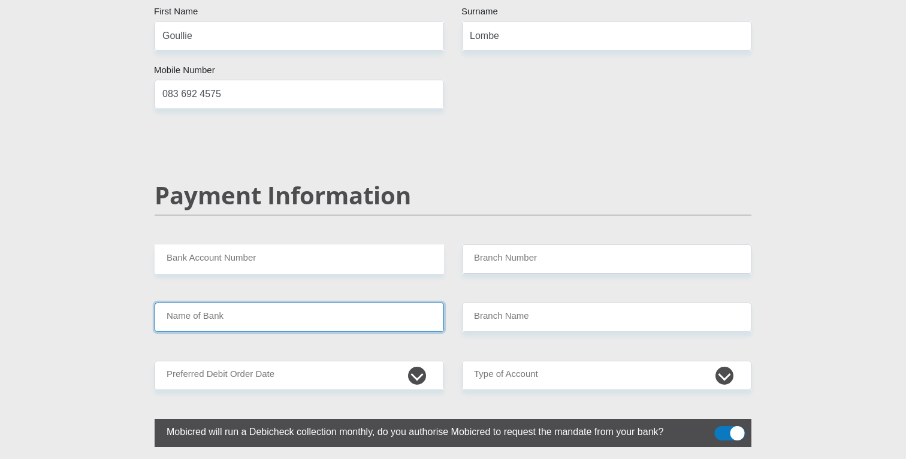
click at [313, 303] on input "Name of Bank" at bounding box center [299, 317] width 289 height 29
click at [203, 303] on input "Name of Bank" at bounding box center [299, 317] width 289 height 29
click at [218, 303] on input "Name of Bank" at bounding box center [299, 317] width 289 height 29
click at [251, 245] on input "Bank Account Number" at bounding box center [299, 259] width 289 height 29
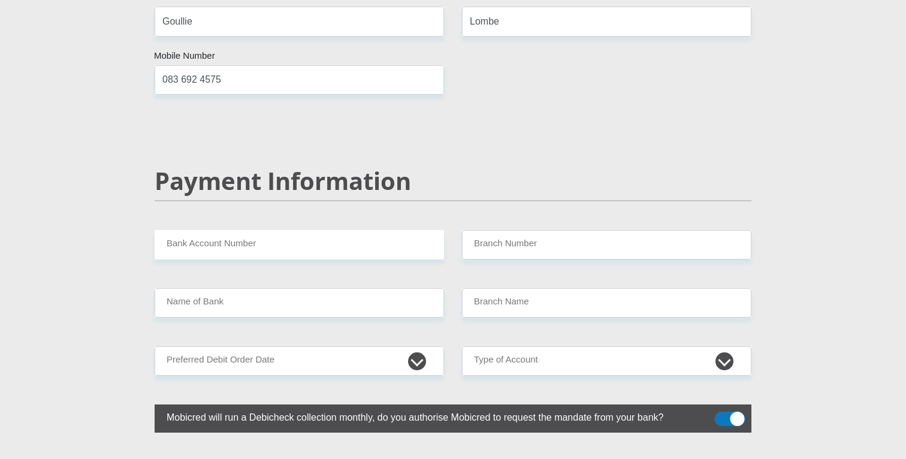
scroll to position [2213, 0]
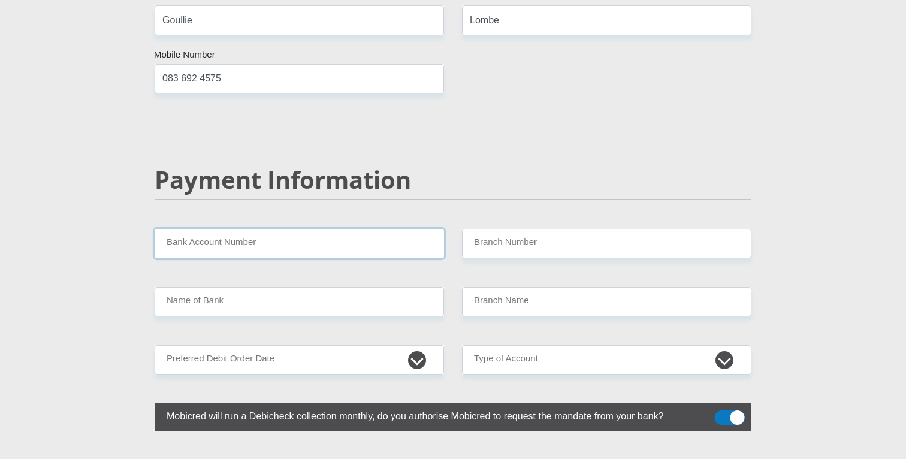
click at [237, 229] on input "Bank Account Number" at bounding box center [299, 243] width 289 height 29
type input "2184627328"
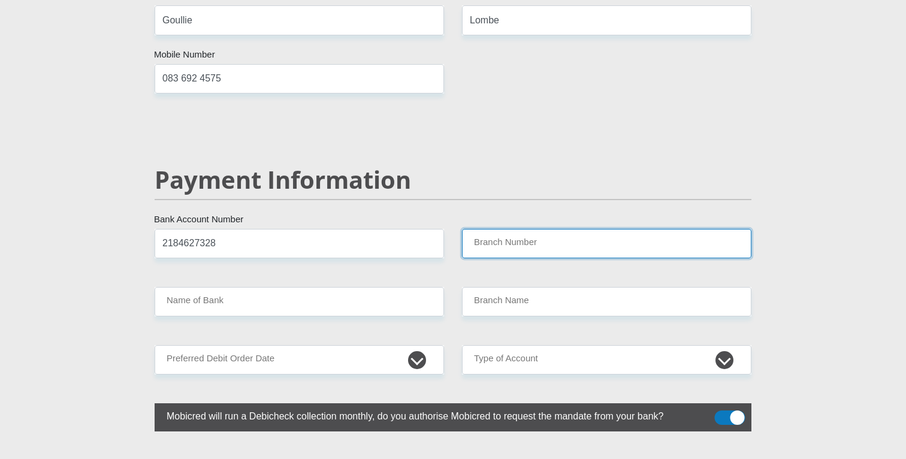
click at [527, 229] on input "Branch Number" at bounding box center [606, 243] width 289 height 29
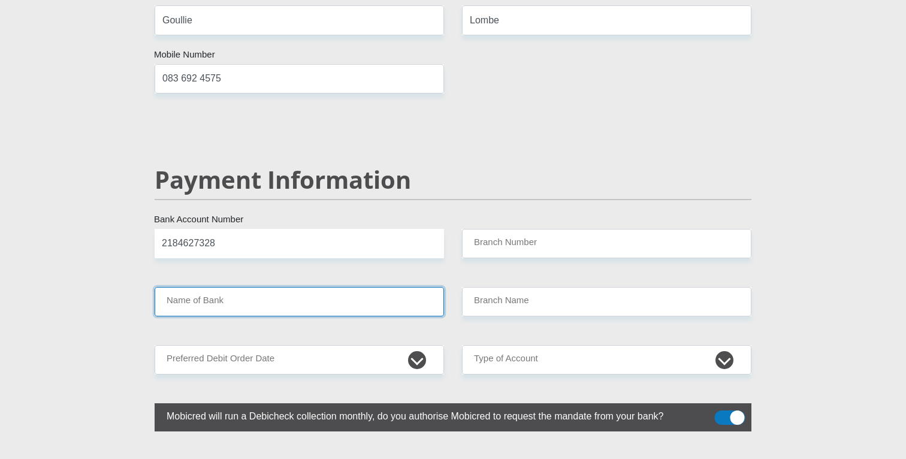
click at [249, 287] on input "Name of Bank" at bounding box center [299, 301] width 289 height 29
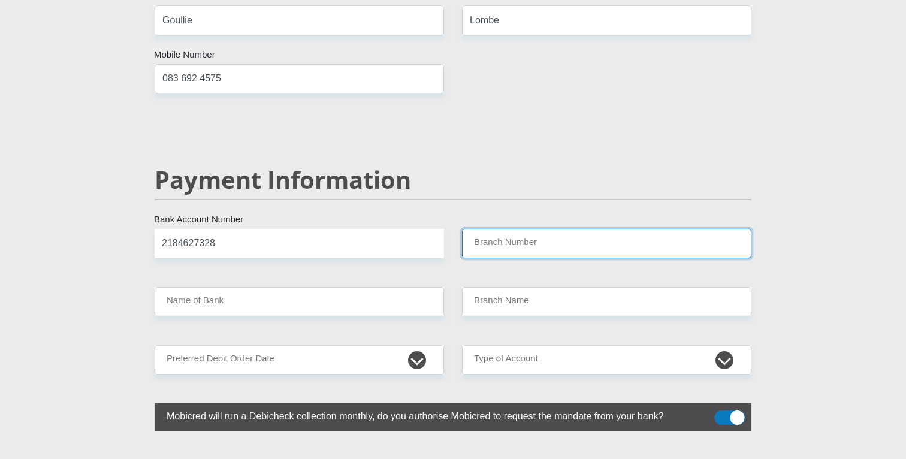
click at [485, 229] on input "Branch Number" at bounding box center [606, 243] width 289 height 29
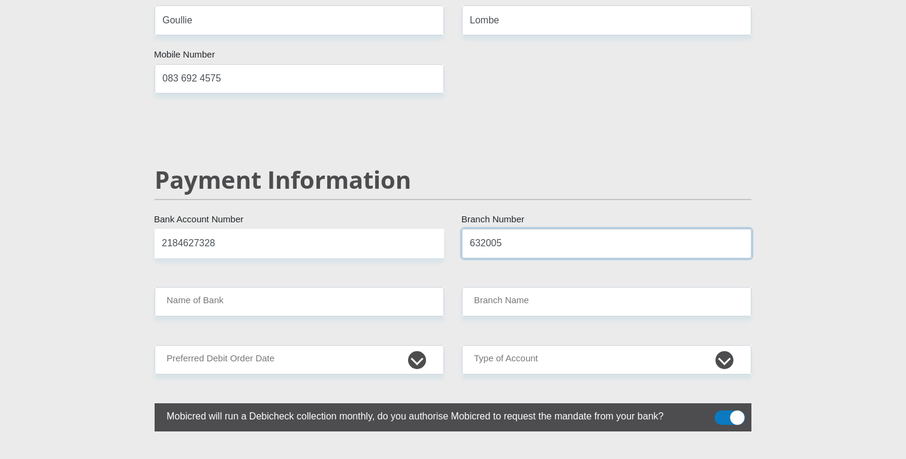
type input "632005"
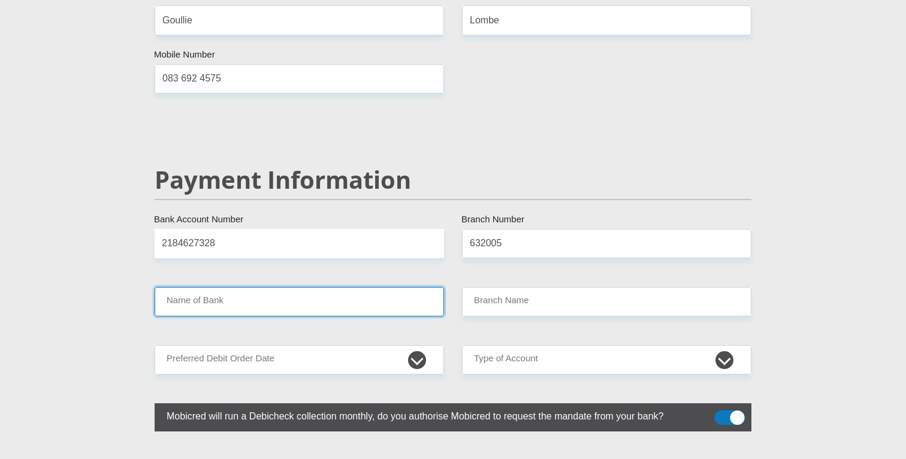
click at [343, 287] on input "Name of Bank" at bounding box center [299, 301] width 289 height 29
type input "ABSA BANK"
type input "ABSA ELECTRONIC SETTLEMENT CNT"
click at [315, 287] on input "ABSA BANK" at bounding box center [299, 301] width 289 height 29
click at [208, 287] on input "ABSA BANK" at bounding box center [299, 301] width 289 height 29
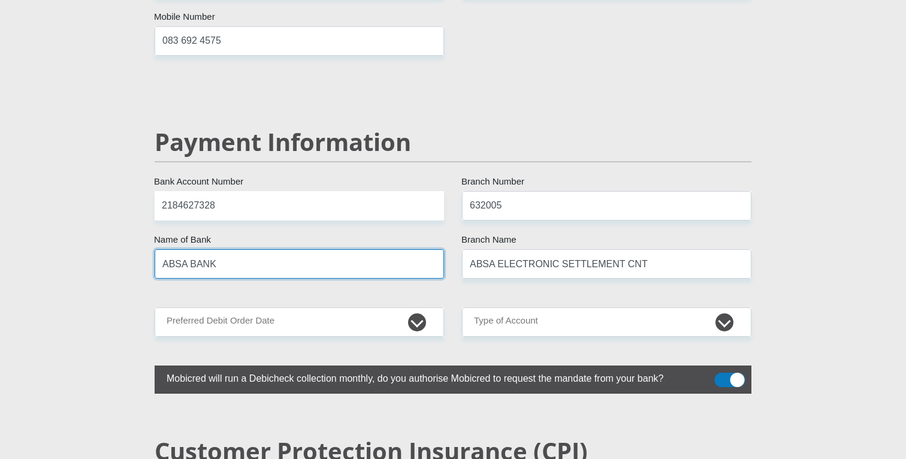
scroll to position [2253, 0]
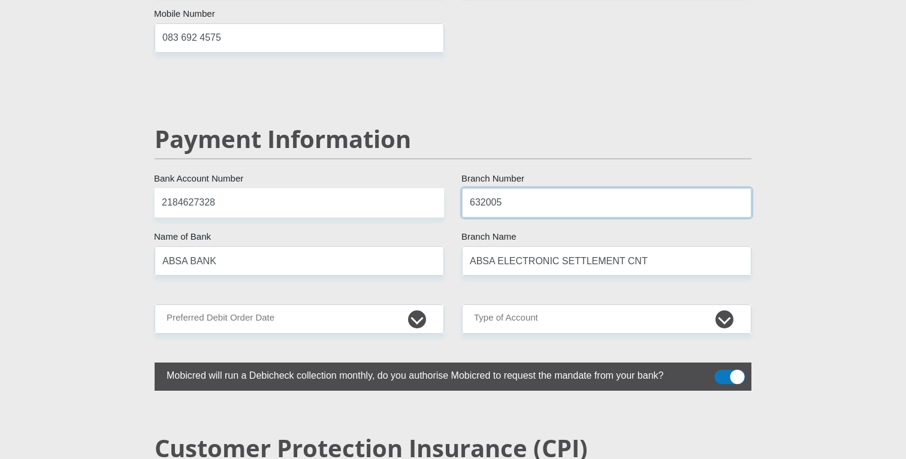
click at [517, 188] on input "632005" at bounding box center [606, 202] width 289 height 29
click at [641, 246] on input "ABSA ELECTRONIC SETTLEMENT CNT" at bounding box center [606, 260] width 289 height 29
click at [412, 246] on input "ABSA BANK" at bounding box center [299, 260] width 289 height 29
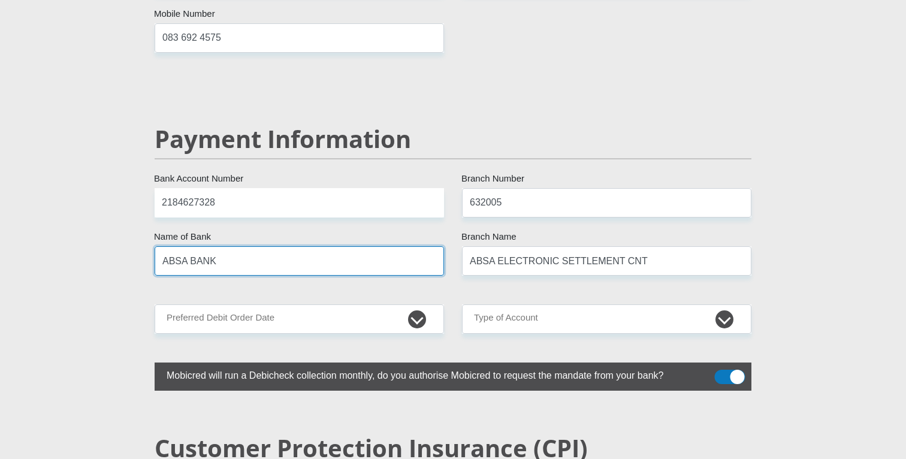
click at [412, 246] on input "ABSA BANK" at bounding box center [299, 260] width 289 height 29
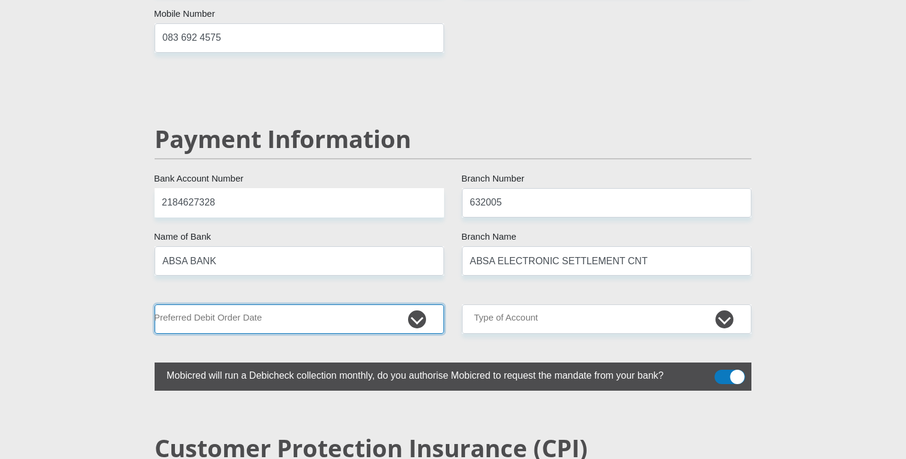
click at [252, 304] on select "1st 2nd 3rd 4th 5th 7th 18th 19th 20th 21st 22nd 23rd 24th 25th 26th 27th 28th …" at bounding box center [299, 318] width 289 height 29
select select "25"
click at [155, 304] on select "1st 2nd 3rd 4th 5th 7th 18th 19th 20th 21st 22nd 23rd 24th 25th 26th 27th 28th …" at bounding box center [299, 318] width 289 height 29
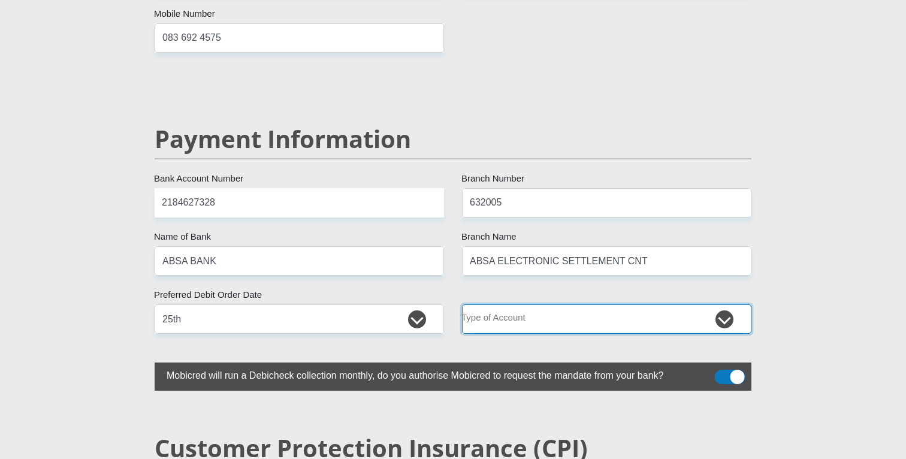
click at [511, 304] on select "Cheque Savings" at bounding box center [606, 318] width 289 height 29
select select "SAV"
click at [462, 304] on select "Cheque Savings" at bounding box center [606, 318] width 289 height 29
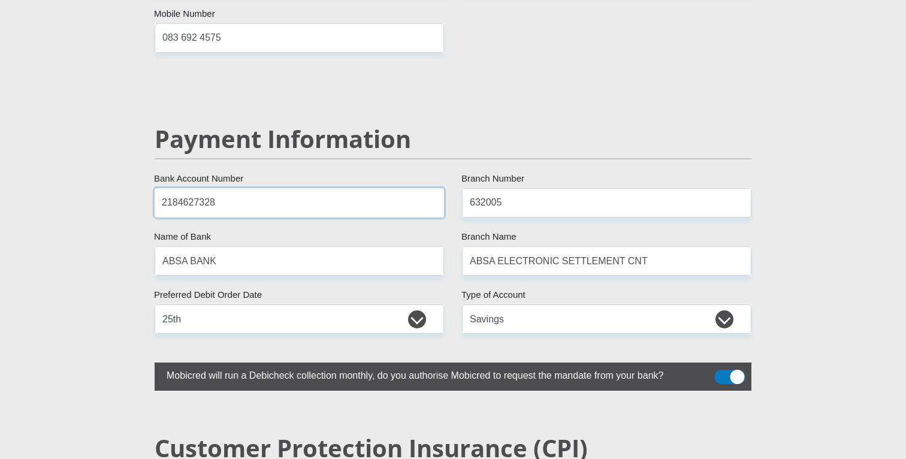
click at [252, 188] on input "2184627328" at bounding box center [299, 202] width 289 height 29
click at [219, 188] on input "2184627328" at bounding box center [299, 202] width 289 height 29
drag, startPoint x: 219, startPoint y: 173, endPoint x: 131, endPoint y: 161, distance: 89.0
type input "2184627328"
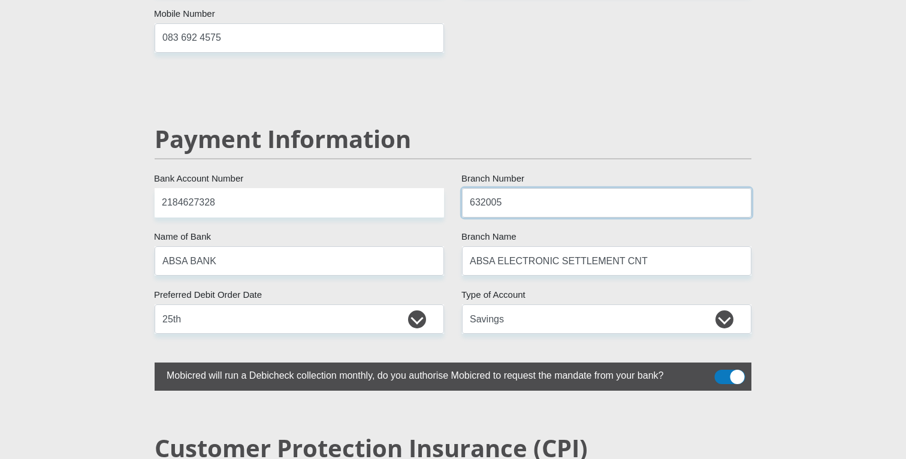
drag, startPoint x: 532, startPoint y: 181, endPoint x: 425, endPoint y: 164, distance: 108.6
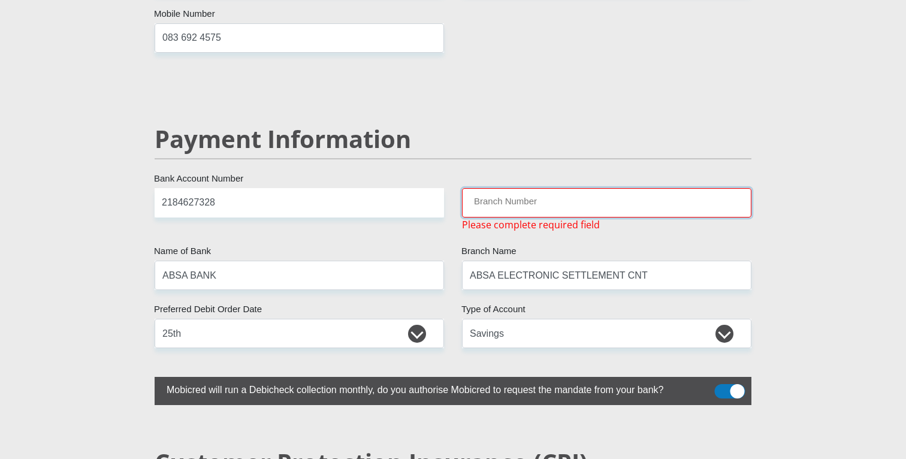
paste input "470010"
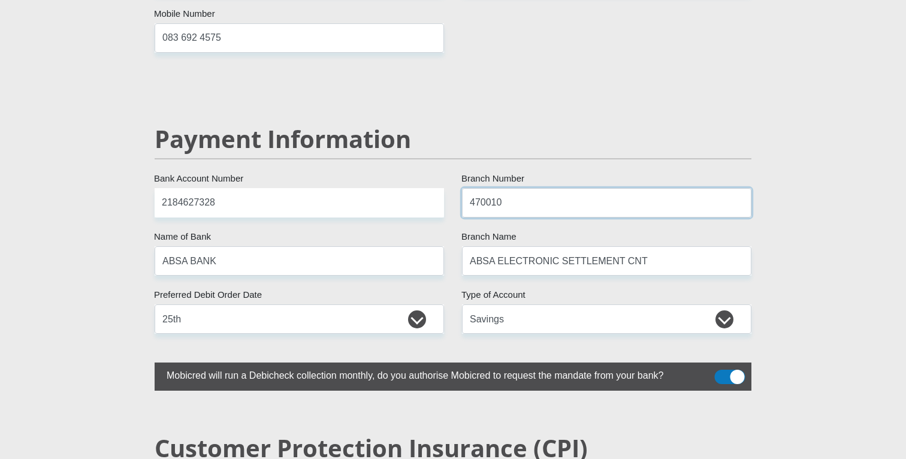
type input "470010"
type input "CAPITEC BANK LIMITED"
type input "CAPITEC BANK CPC"
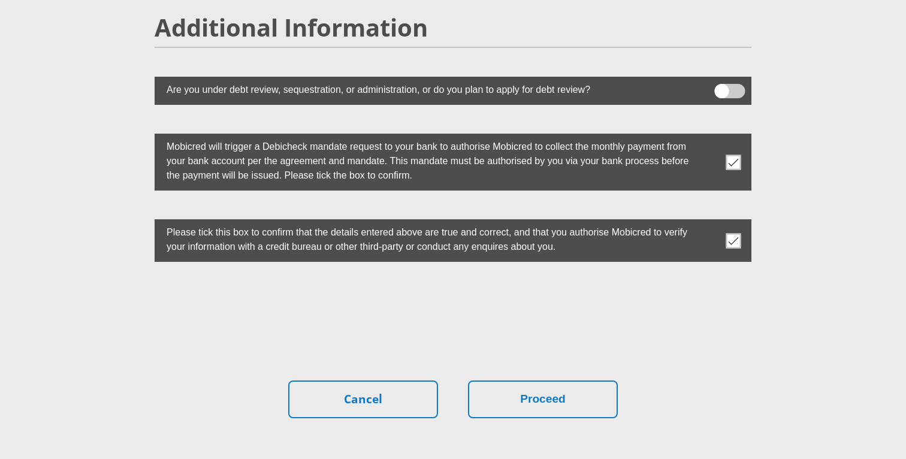
scroll to position [3285, 0]
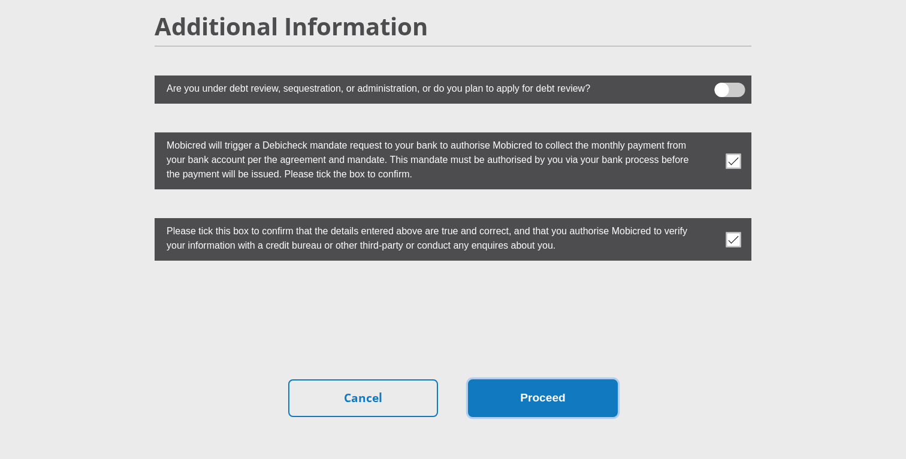
click at [585, 379] on button "Proceed" at bounding box center [543, 398] width 150 height 38
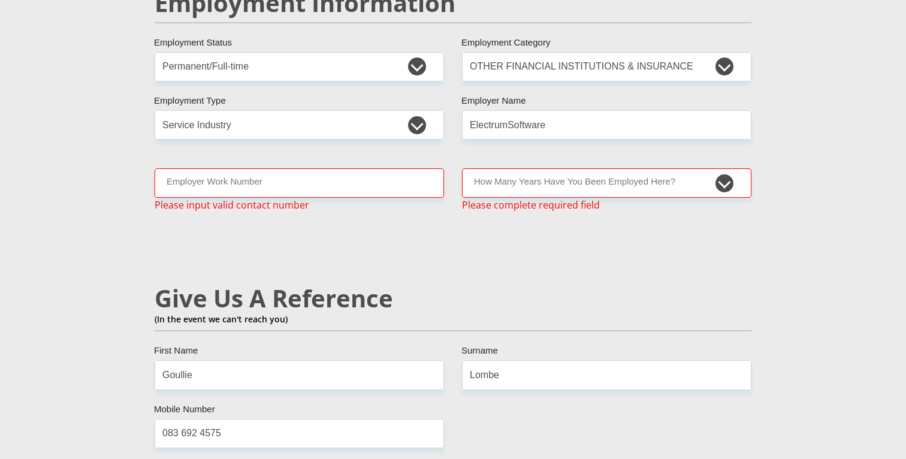
scroll to position [1863, 0]
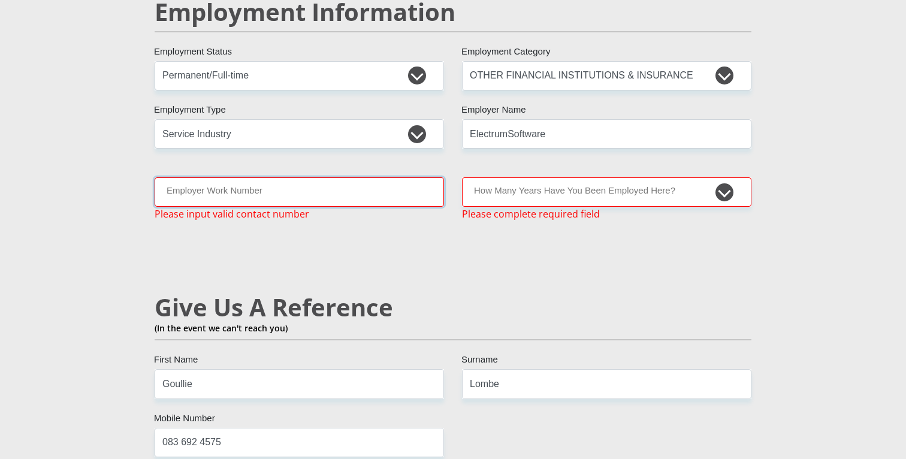
click at [332, 177] on input "Employer Work Number" at bounding box center [299, 191] width 289 height 29
type input "n/a"
click at [539, 177] on select "less than 1 year 1-3 years 3-5 years 5+ years" at bounding box center [606, 191] width 289 height 29
select select "24"
click at [462, 177] on select "less than 1 year 1-3 years 3-5 years 5+ years" at bounding box center [606, 191] width 289 height 29
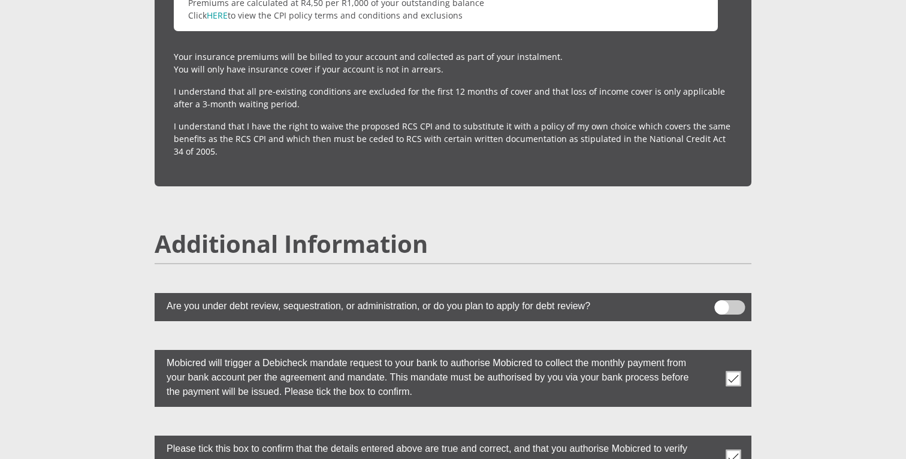
scroll to position [3370, 0]
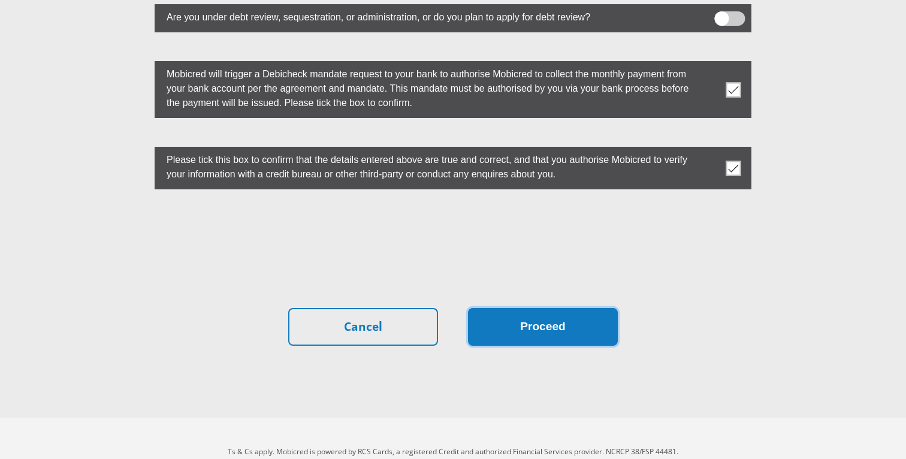
click at [547, 308] on button "Proceed" at bounding box center [543, 327] width 150 height 38
click at [536, 308] on button "Proceed" at bounding box center [543, 327] width 150 height 38
click at [537, 308] on button "Proceed" at bounding box center [543, 327] width 150 height 38
click at [525, 308] on button "Proceed" at bounding box center [543, 327] width 150 height 38
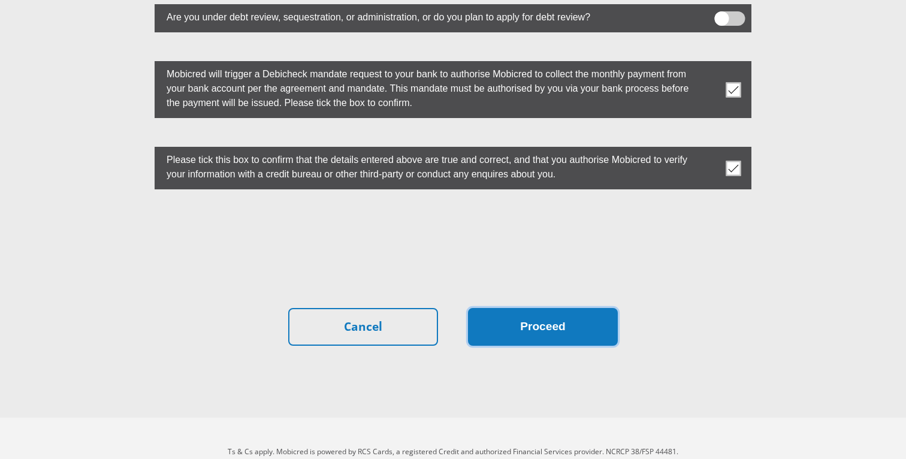
click at [524, 308] on button "Proceed" at bounding box center [543, 327] width 150 height 38
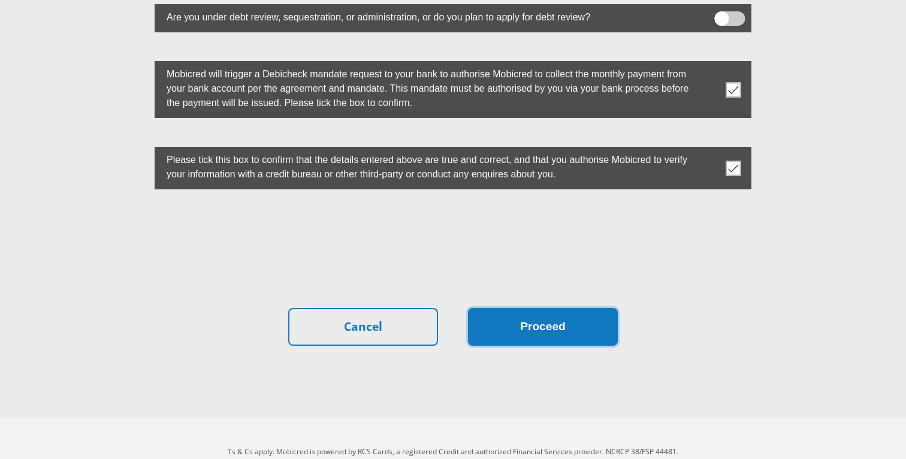
click at [524, 308] on button "Proceed" at bounding box center [543, 327] width 150 height 38
click at [548, 308] on button "Proceed" at bounding box center [543, 327] width 150 height 38
click at [531, 308] on button "Proceed" at bounding box center [543, 327] width 150 height 38
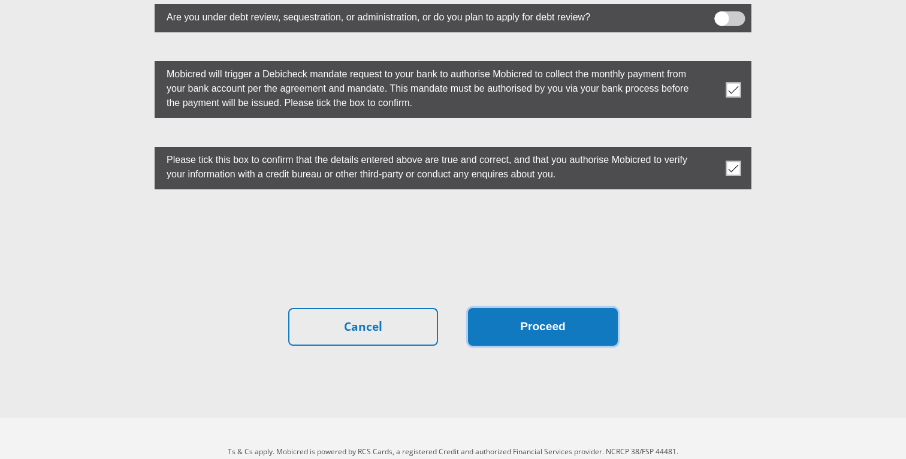
click at [531, 308] on button "Proceed" at bounding box center [543, 327] width 150 height 38
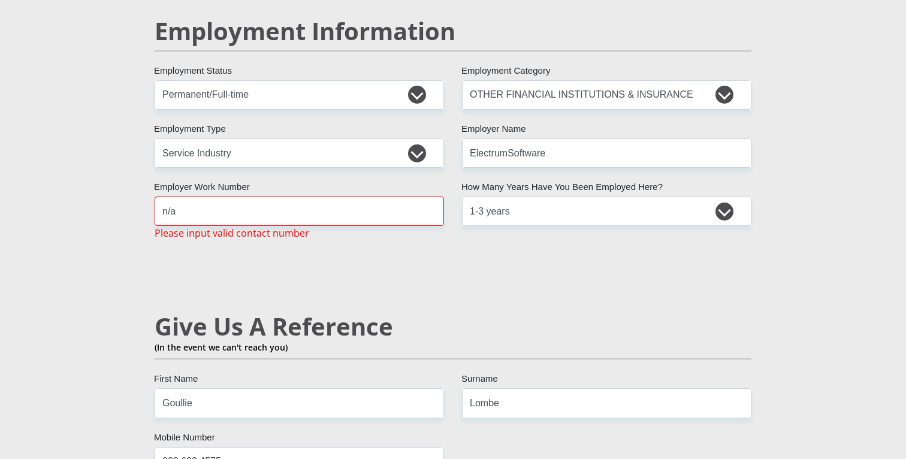
scroll to position [1858, 0]
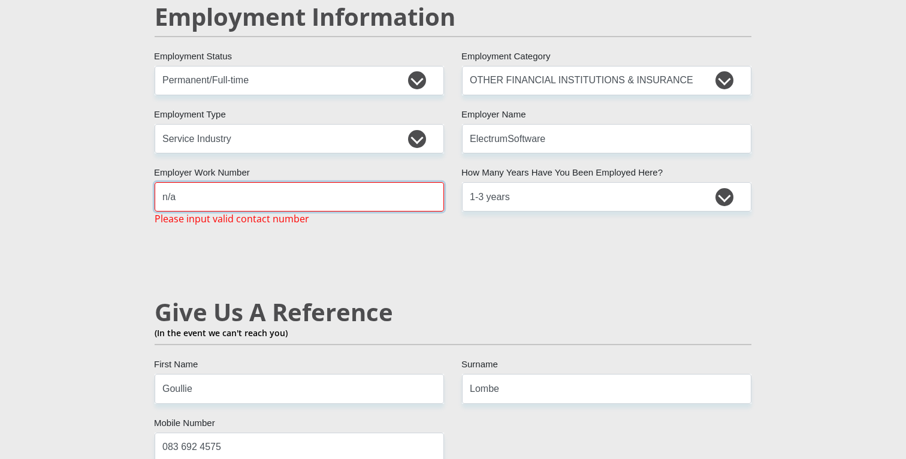
click at [224, 182] on input "n/a" at bounding box center [299, 196] width 289 height 29
click at [184, 182] on input "n/a" at bounding box center [299, 196] width 289 height 29
type input "n"
type input "0"
click at [114, 225] on div "Personal Details Mr Ms Mrs Dr [PERSON_NAME] Title Nsama First Name Lombe Surnam…" at bounding box center [452, 69] width 683 height 3635
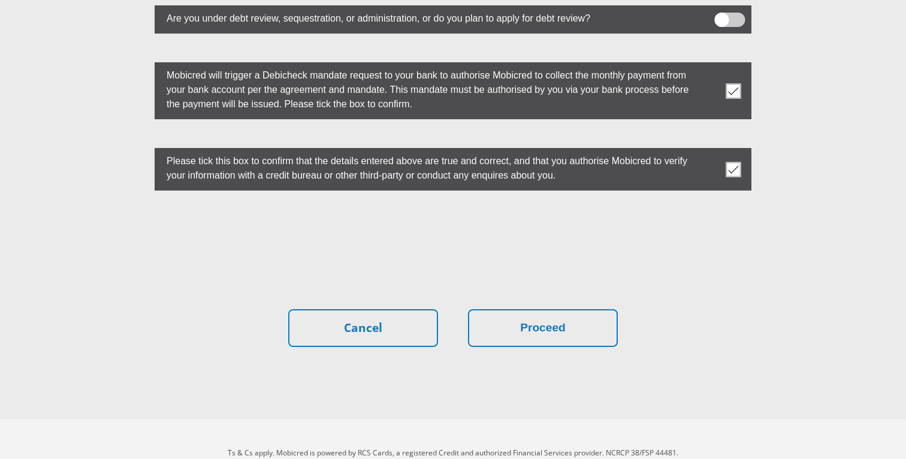
scroll to position [3370, 0]
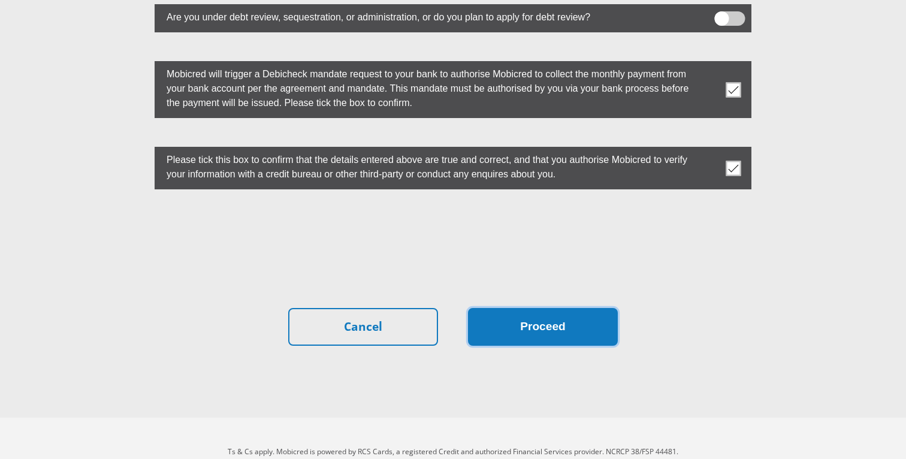
click at [527, 308] on button "Proceed" at bounding box center [543, 327] width 150 height 38
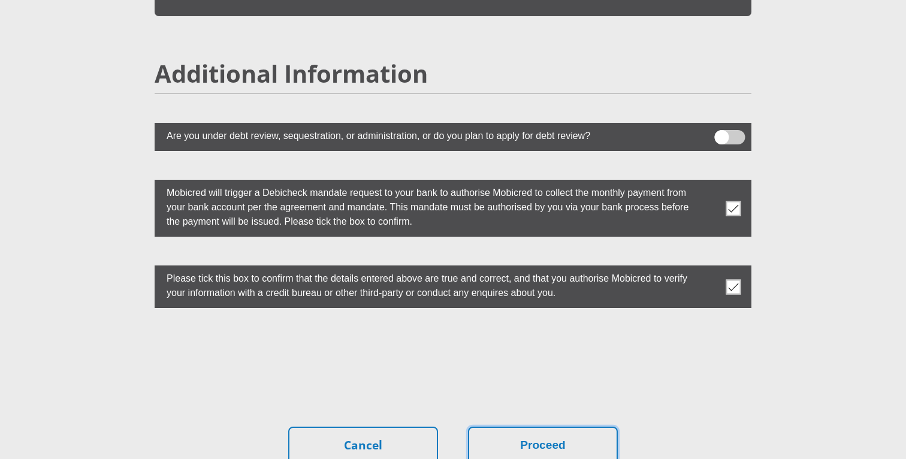
scroll to position [3246, 0]
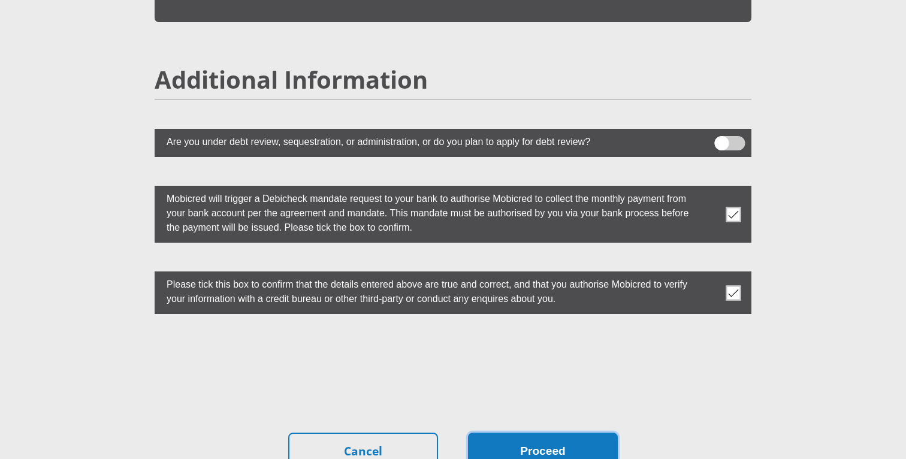
click at [542, 433] on button "Proceed" at bounding box center [543, 452] width 150 height 38
click at [727, 136] on span at bounding box center [730, 143] width 31 height 14
click at [722, 139] on input "checkbox" at bounding box center [722, 139] width 0 height 0
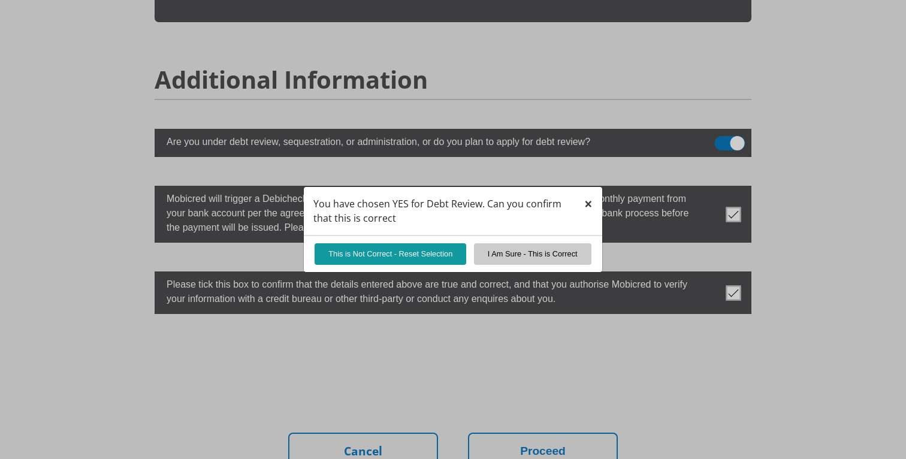
click at [590, 197] on span "×" at bounding box center [588, 204] width 8 height 20
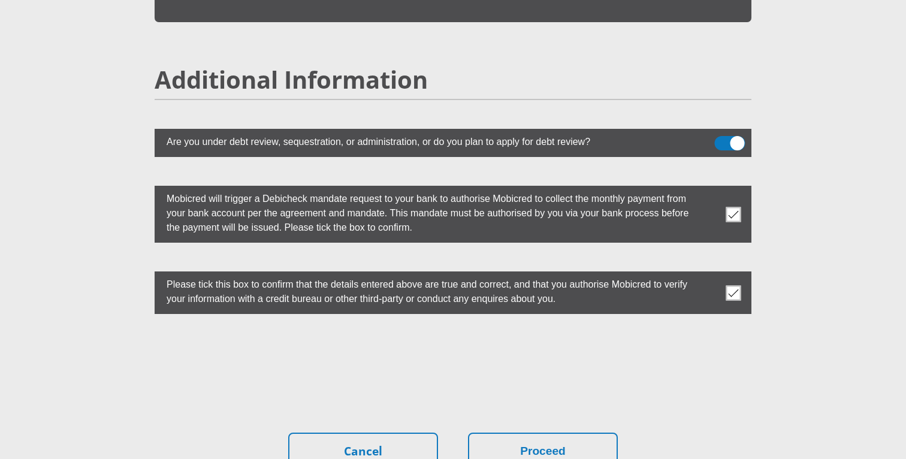
click at [730, 136] on span at bounding box center [730, 143] width 31 height 14
click at [722, 139] on input "checkbox" at bounding box center [722, 139] width 0 height 0
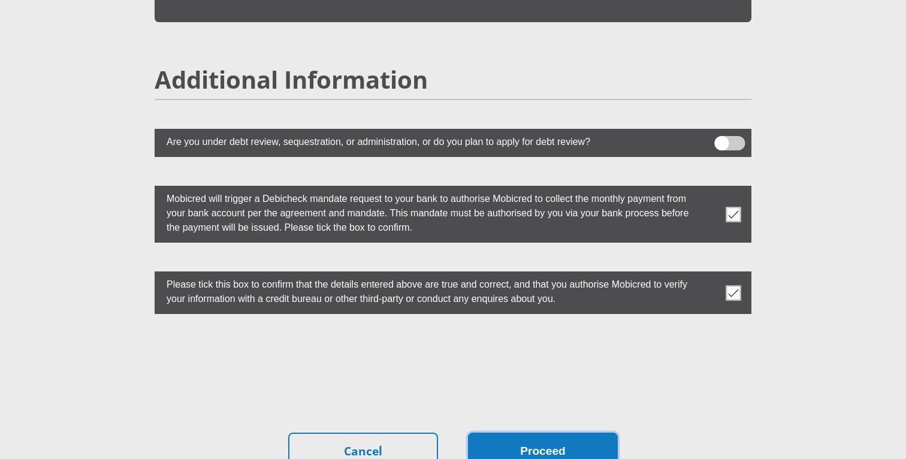
click at [563, 433] on button "Proceed" at bounding box center [543, 452] width 150 height 38
